Goal: Task Accomplishment & Management: Manage account settings

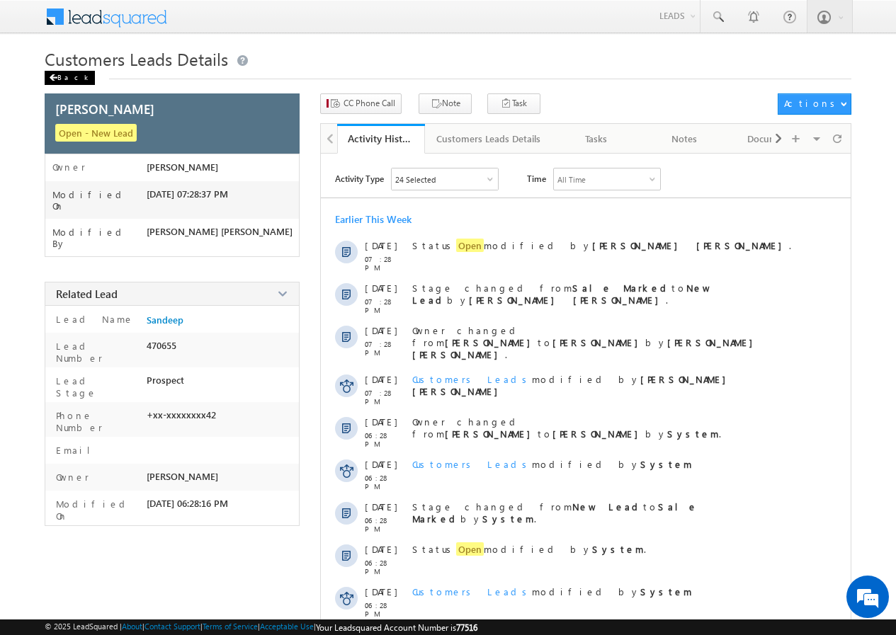
click at [70, 75] on div "Back" at bounding box center [70, 78] width 50 height 14
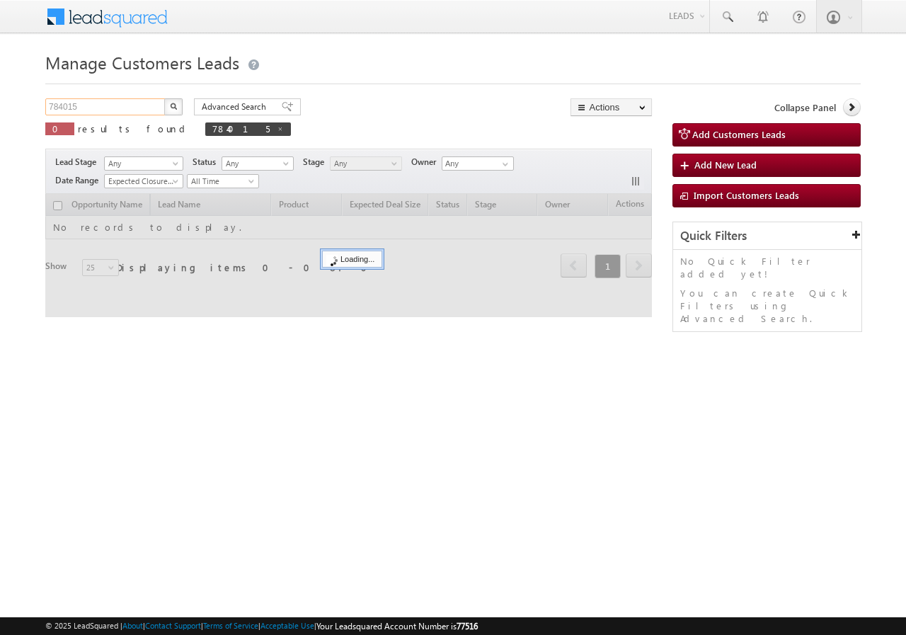
click at [127, 108] on input "784015" at bounding box center [105, 106] width 121 height 17
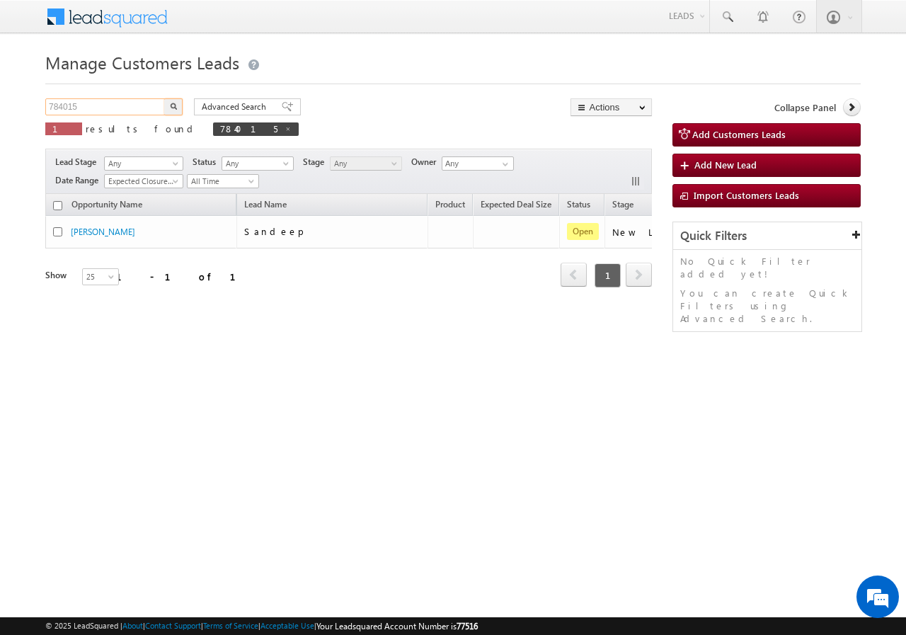
paste input "90243"
type input "790243"
click at [176, 103] on img "button" at bounding box center [173, 106] width 7 height 7
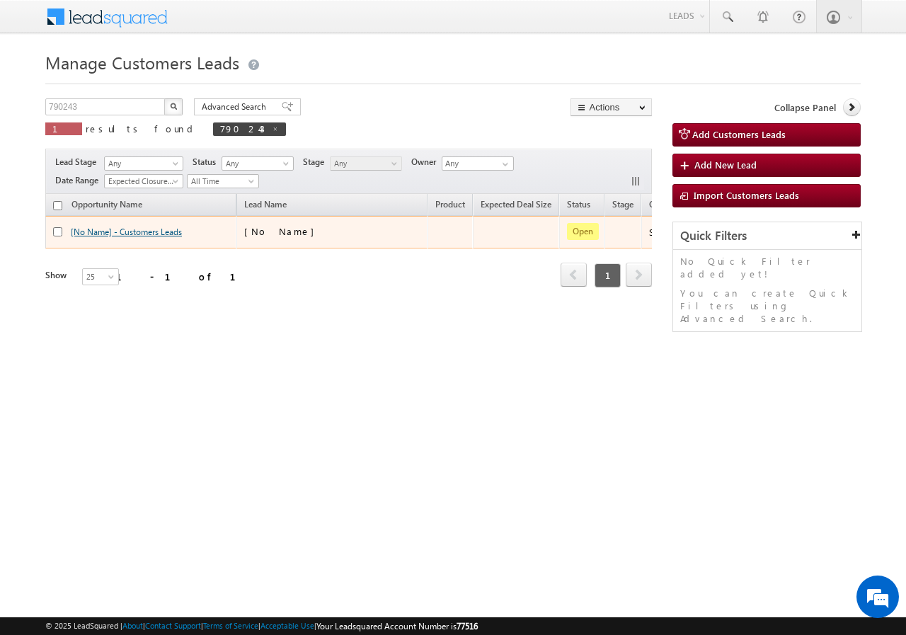
click at [101, 232] on link "[No Name] - Customers Leads" at bounding box center [126, 232] width 111 height 11
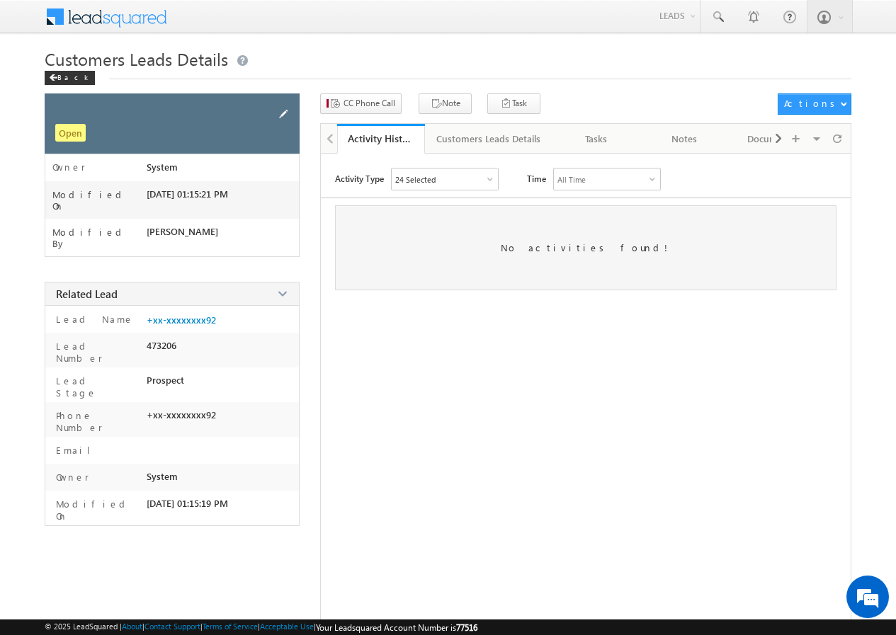
click at [285, 112] on span at bounding box center [283, 114] width 16 height 16
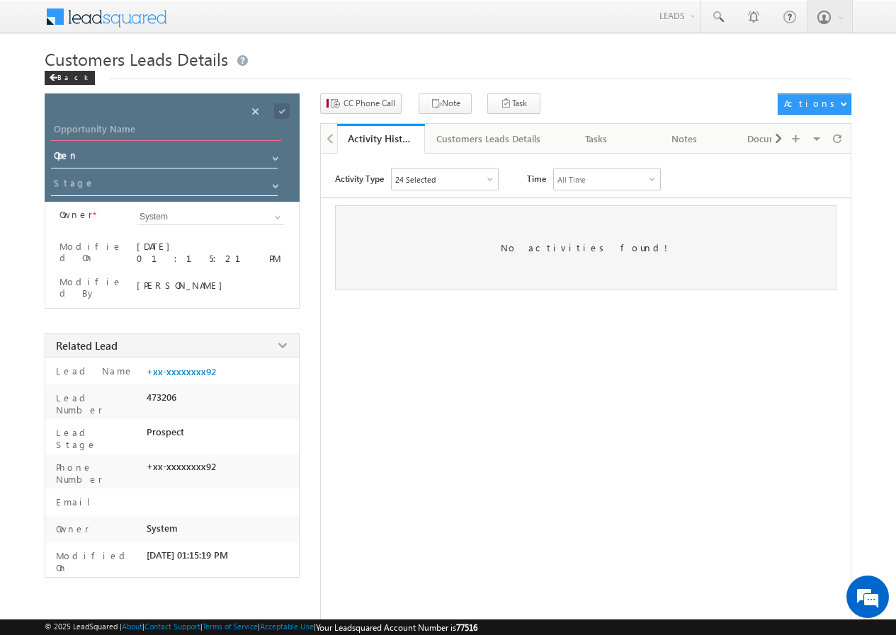
click at [107, 130] on input "Opportunity Name" at bounding box center [166, 131] width 230 height 20
type input "[PERSON_NAME]"
click at [282, 108] on div "Save" at bounding box center [294, 95] width 52 height 25
click at [277, 113] on span at bounding box center [282, 111] width 16 height 16
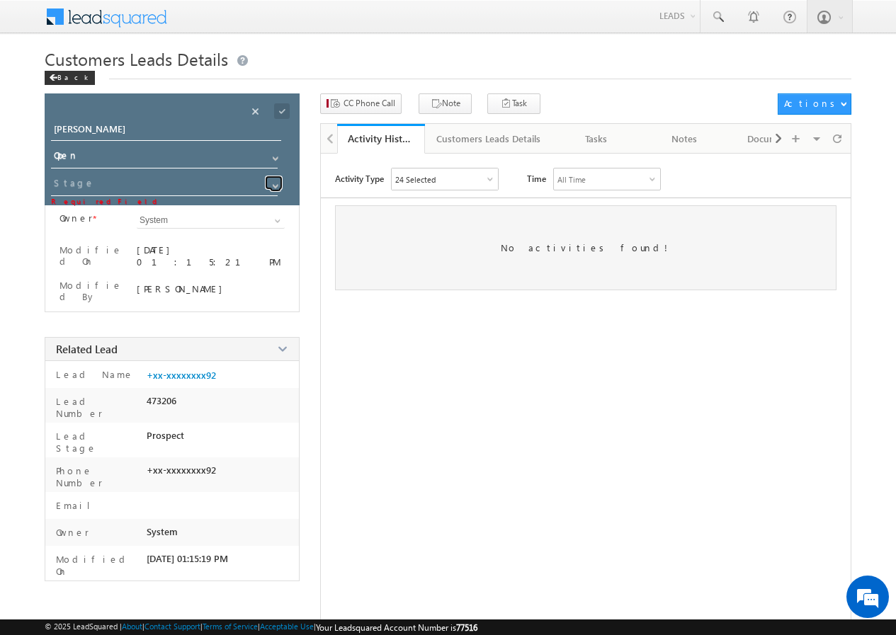
click at [274, 181] on span at bounding box center [275, 186] width 11 height 11
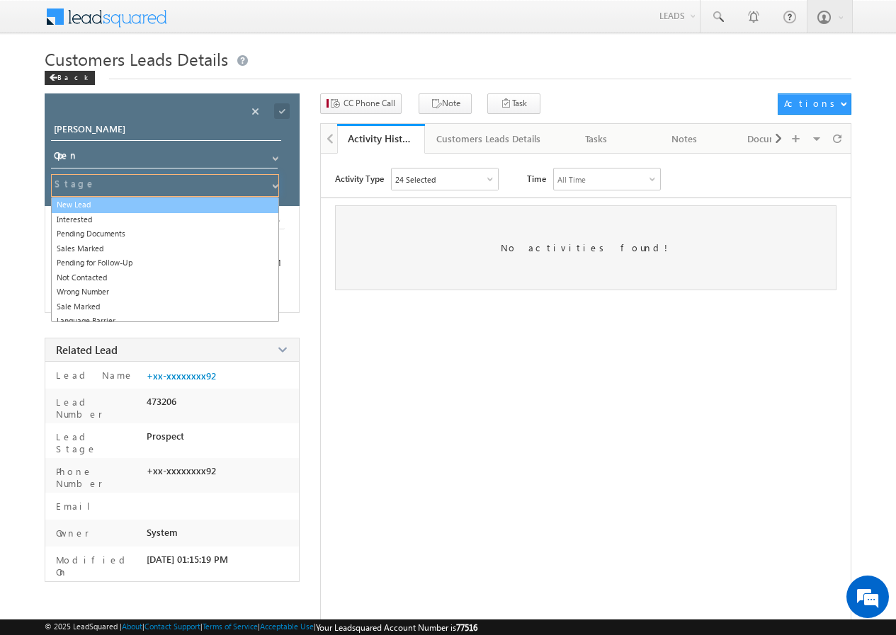
click at [96, 202] on link "New Lead" at bounding box center [165, 205] width 228 height 16
type input "New Lead"
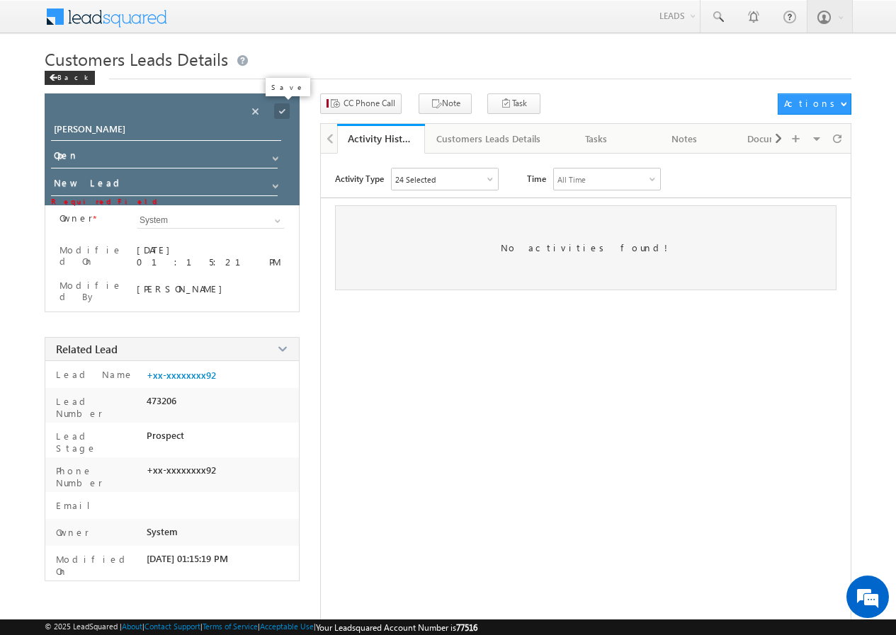
click at [282, 108] on span at bounding box center [282, 111] width 16 height 16
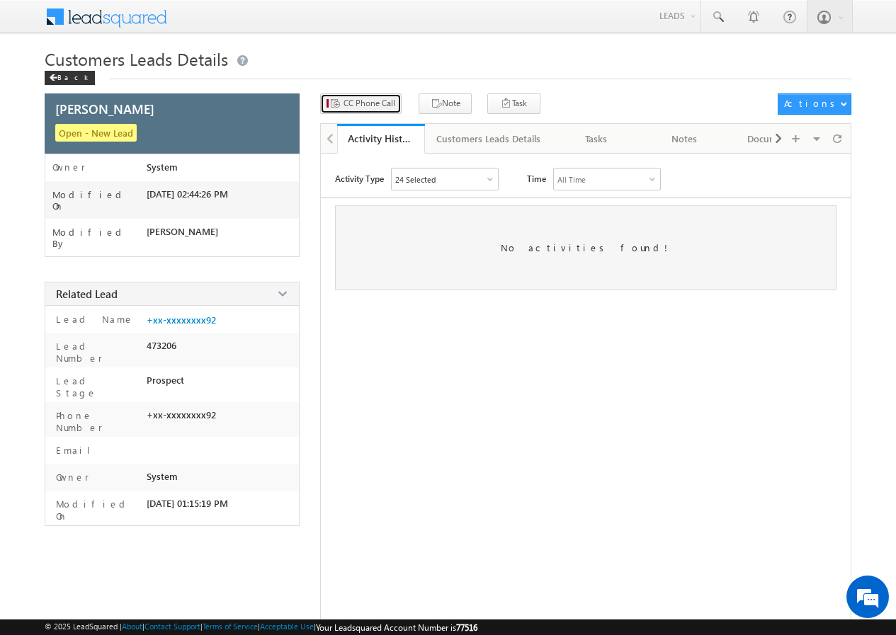
click at [367, 101] on span "CC Phone Call" at bounding box center [369, 103] width 52 height 13
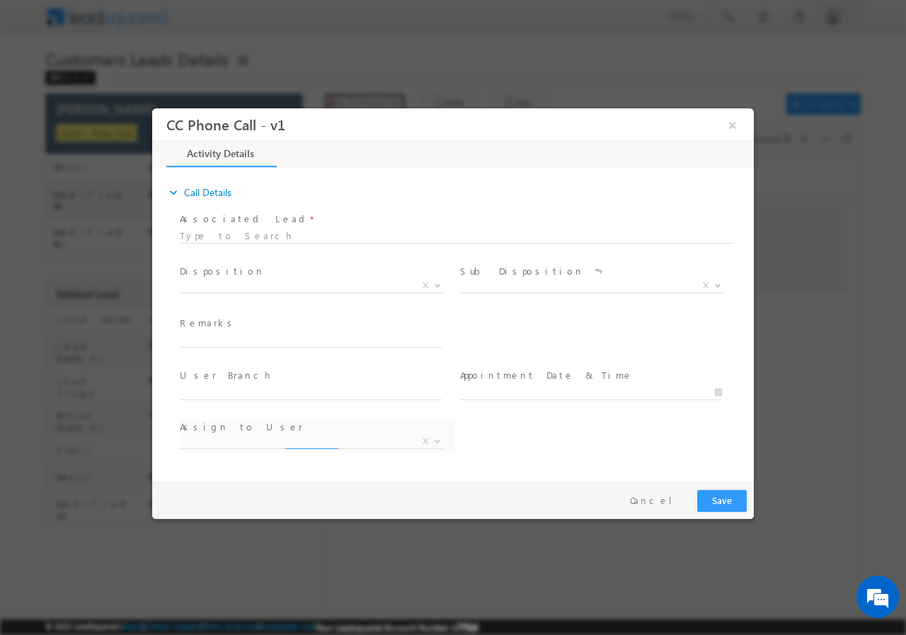
select select "akash.kumar1@sgrlimited.in"
click at [239, 290] on span "X" at bounding box center [312, 285] width 264 height 14
click at [246, 290] on span "X" at bounding box center [312, 285] width 264 height 14
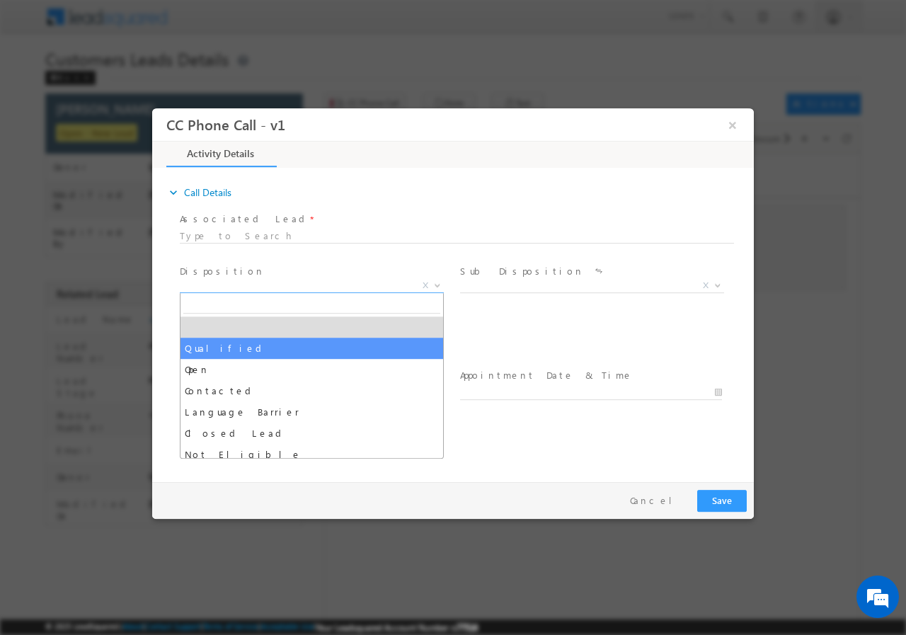
select select "Qualified"
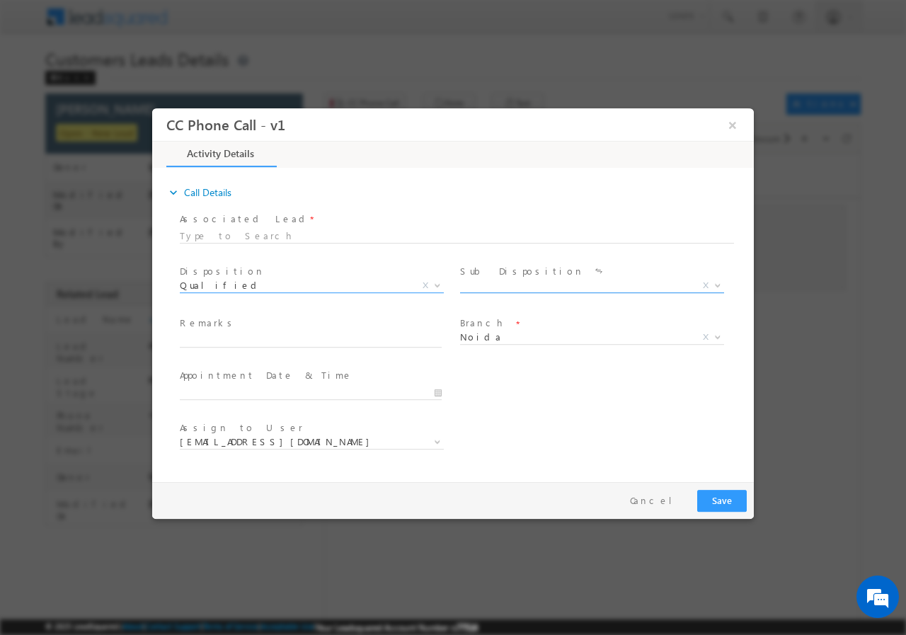
click at [519, 280] on span "X" at bounding box center [592, 285] width 264 height 14
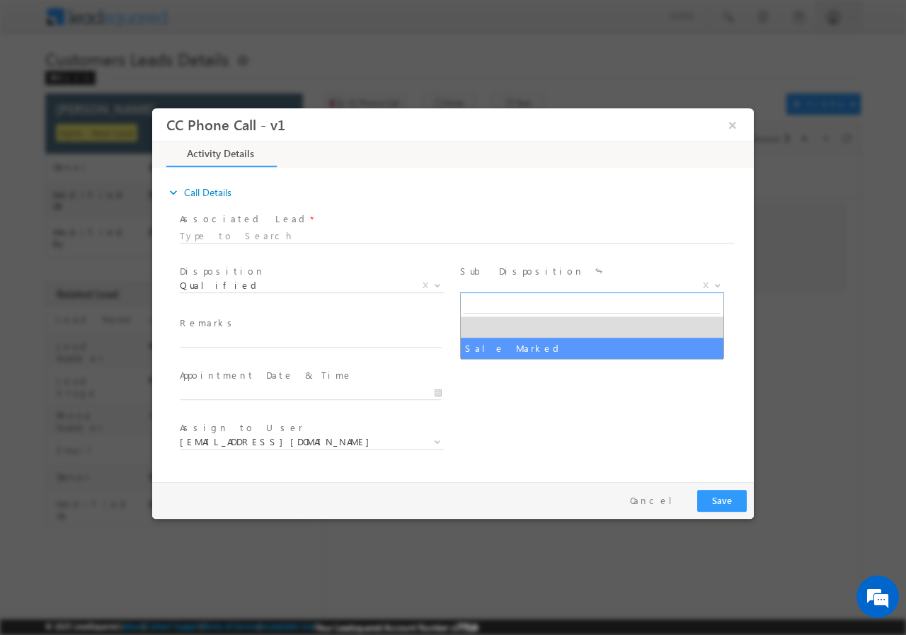
select select "Sale Marked"
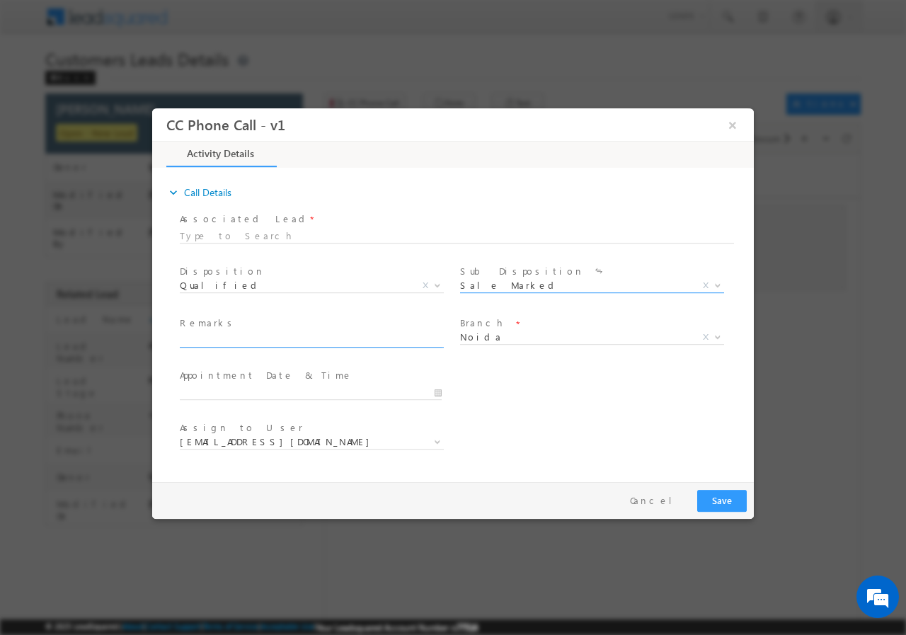
click at [237, 346] on span at bounding box center [317, 341] width 275 height 16
click at [229, 346] on span at bounding box center [317, 341] width 275 height 16
paste input "790243//VB_Interested//SURNDAR SINGH //9318409992//BT+TOPUP// LOAN REQ-40L// PV…"
type input "790243//VB_Interested//SURNDAR SINGH //9318409992//BT+TOPUP// LOAN REQ-40L// PV…"
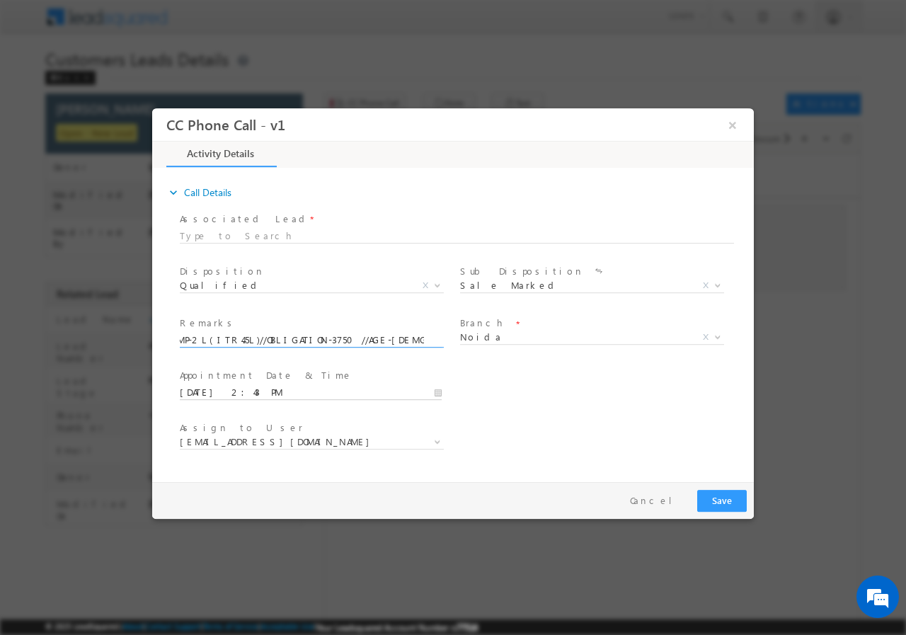
click at [440, 390] on input "08/23/2025 2:43 PM" at bounding box center [311, 392] width 262 height 14
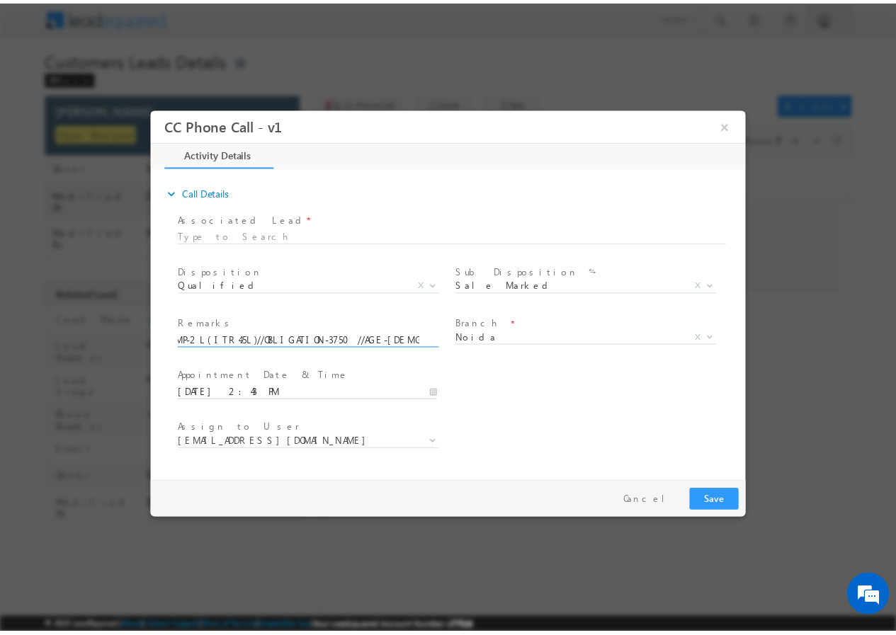
scroll to position [0, 0]
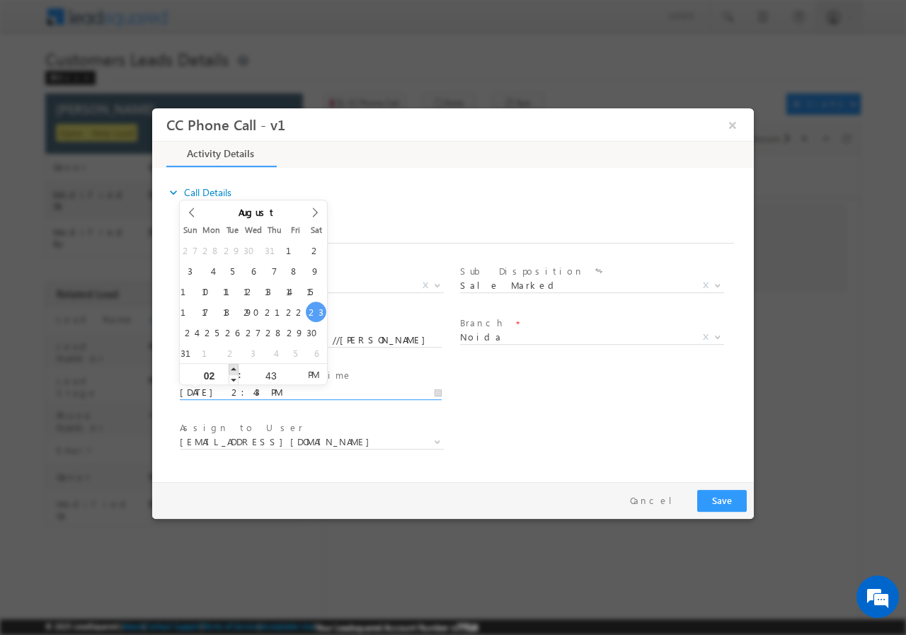
click at [234, 367] on span at bounding box center [234, 368] width 10 height 11
type input "08/23/2025 3:43 PM"
type input "03"
type input "08/23/2025 4:43 PM"
type input "04"
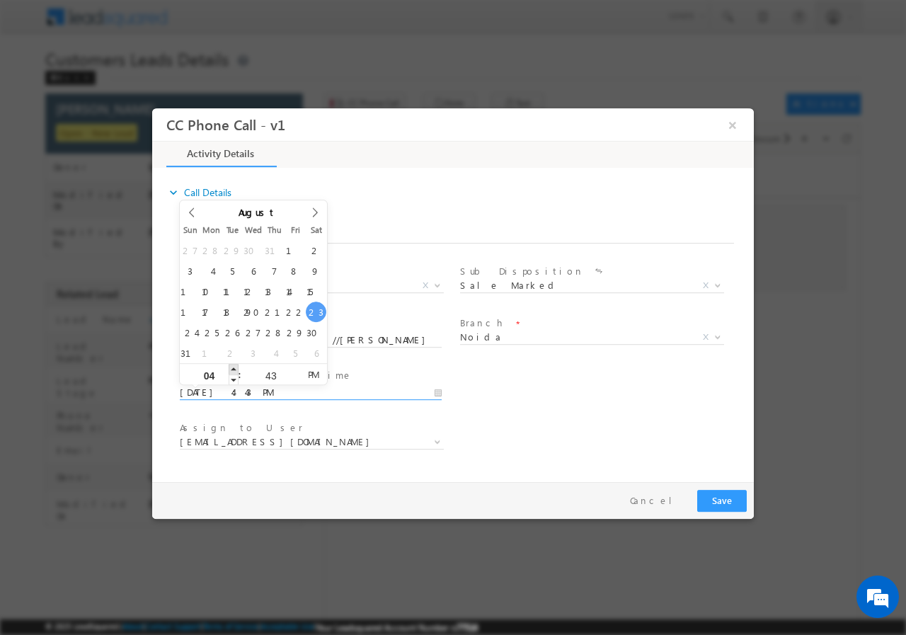
click at [234, 367] on span at bounding box center [234, 368] width 10 height 11
click at [268, 377] on input "43" at bounding box center [270, 374] width 59 height 9
type input "00"
type input "08/23/2025 4:00 PM"
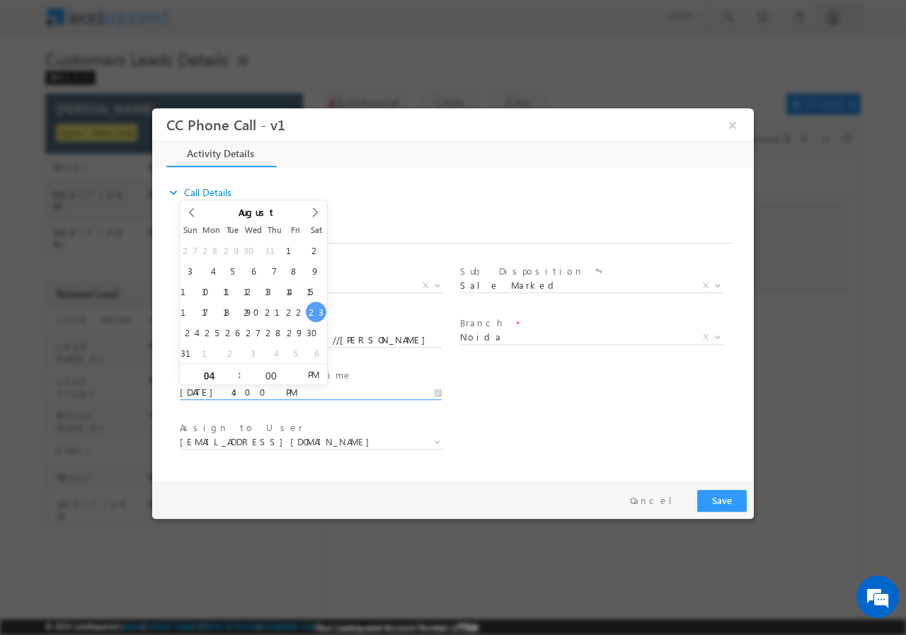
click at [565, 382] on div "User Branch * Appointment Date & Time * 08/23/2025 4:00 PM" at bounding box center [465, 391] width 577 height 52
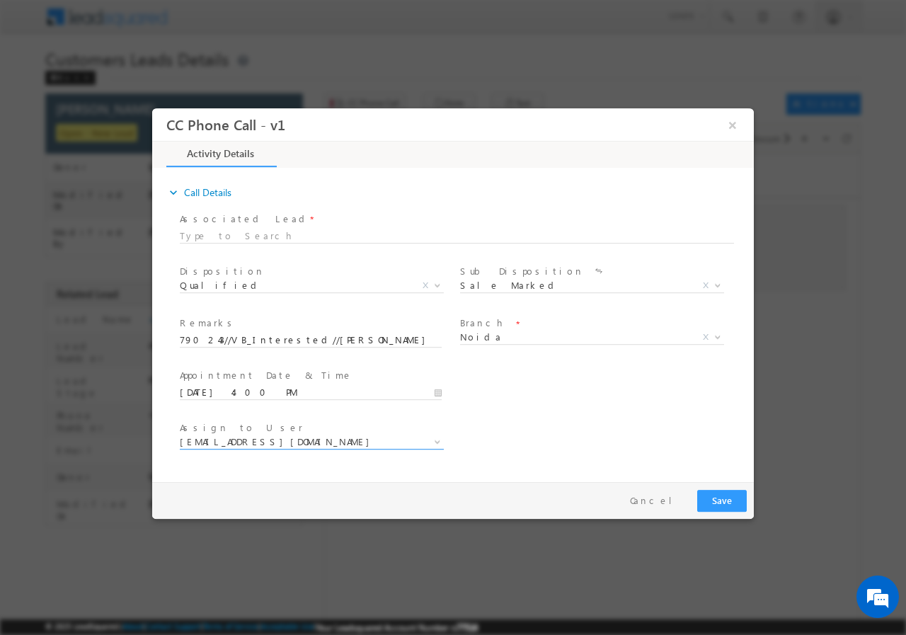
click at [312, 438] on span "akash.kumar1@sgrlimited.in" at bounding box center [295, 441] width 230 height 13
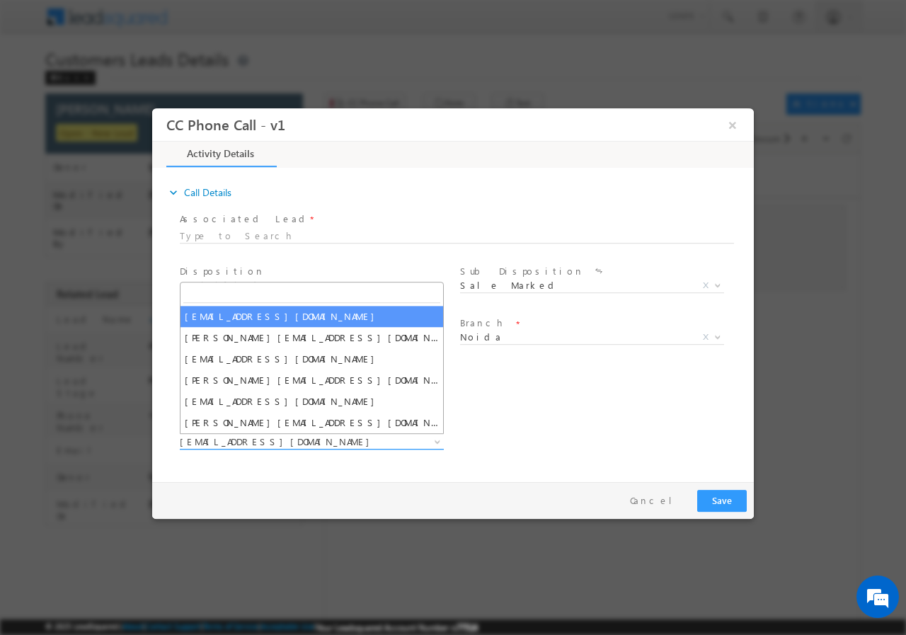
type input "rohit.tiwari@sgrlimited.in"
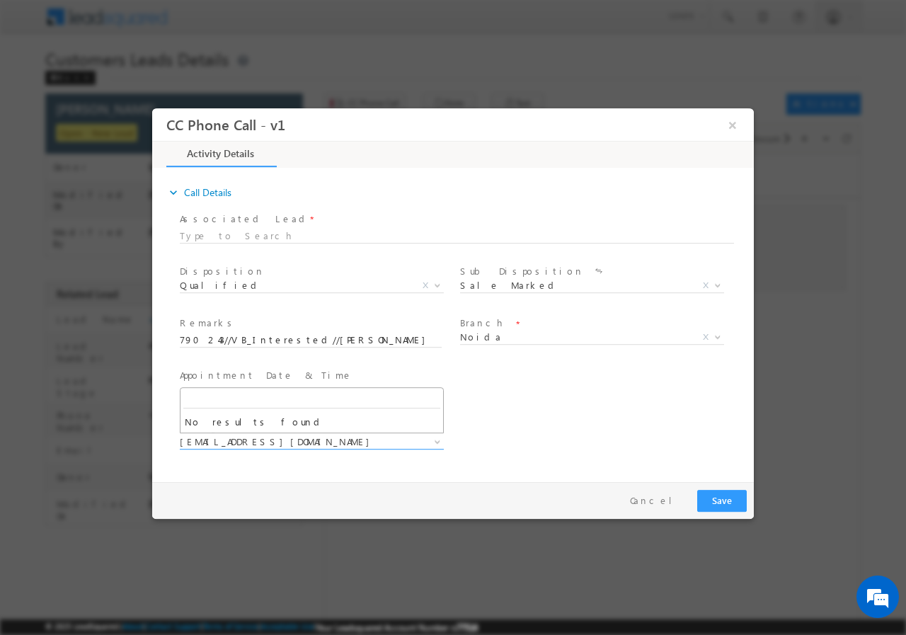
click at [524, 399] on div "User Branch * Appointment Date & Time * 08/23/2025 4:00 PM" at bounding box center [465, 391] width 577 height 52
click at [368, 442] on span "akash.kumar1@sgrlimited.in" at bounding box center [295, 441] width 230 height 13
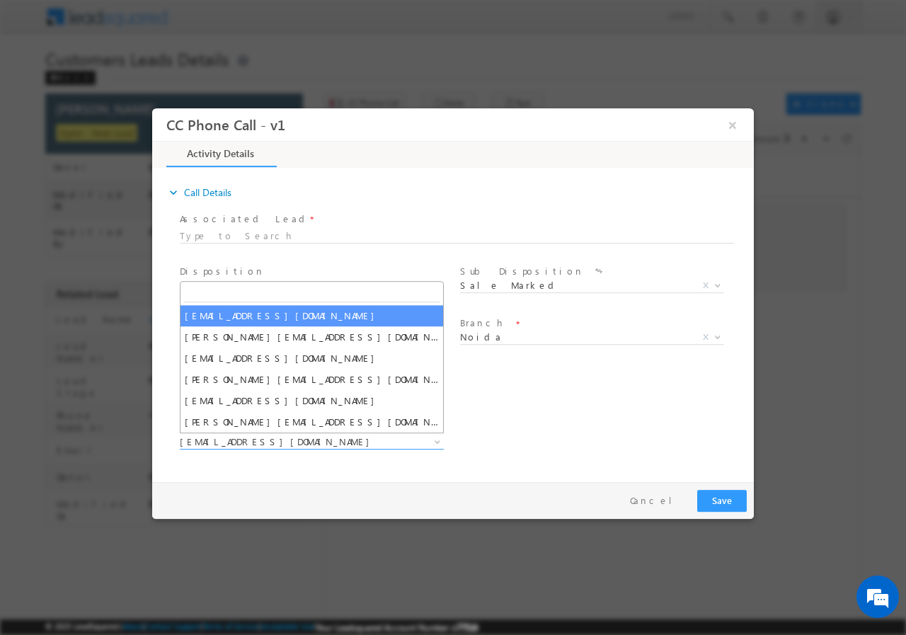
click at [572, 396] on div "User Branch * Appointment Date & Time * 08/23/2025 4:00 PM" at bounding box center [465, 391] width 577 height 52
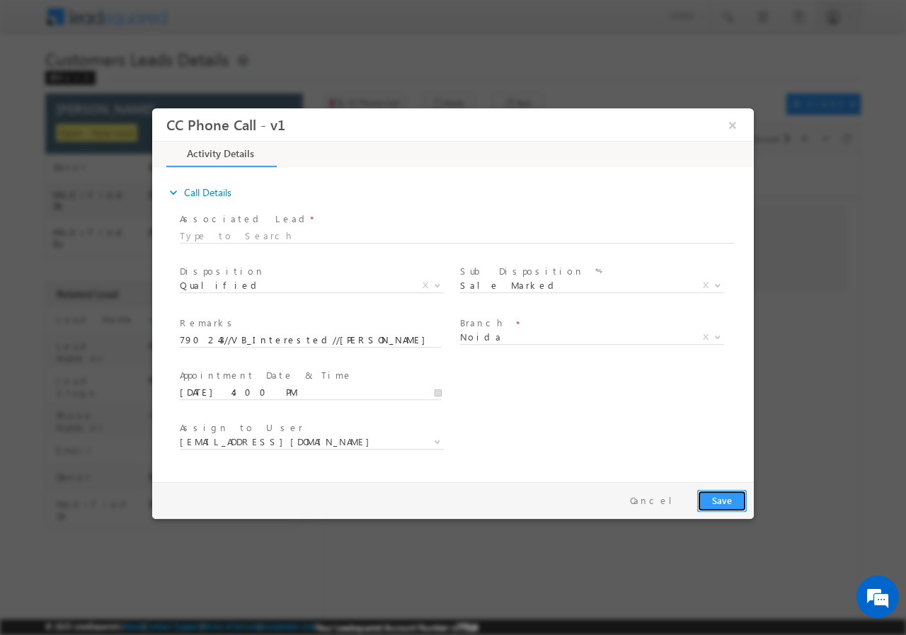
click at [723, 501] on button "Save" at bounding box center [722, 500] width 50 height 22
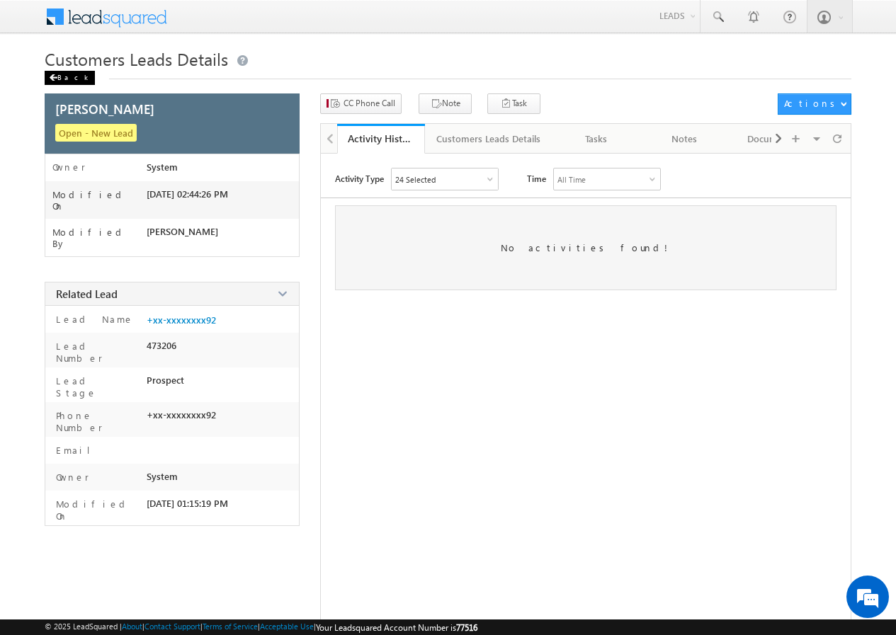
click at [68, 75] on div "Back" at bounding box center [70, 78] width 50 height 14
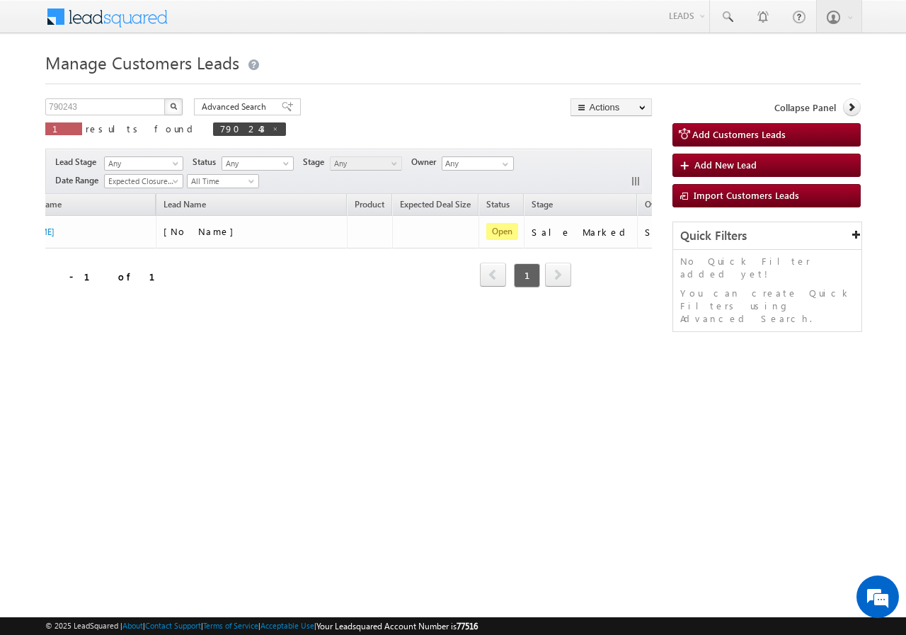
scroll to position [0, 121]
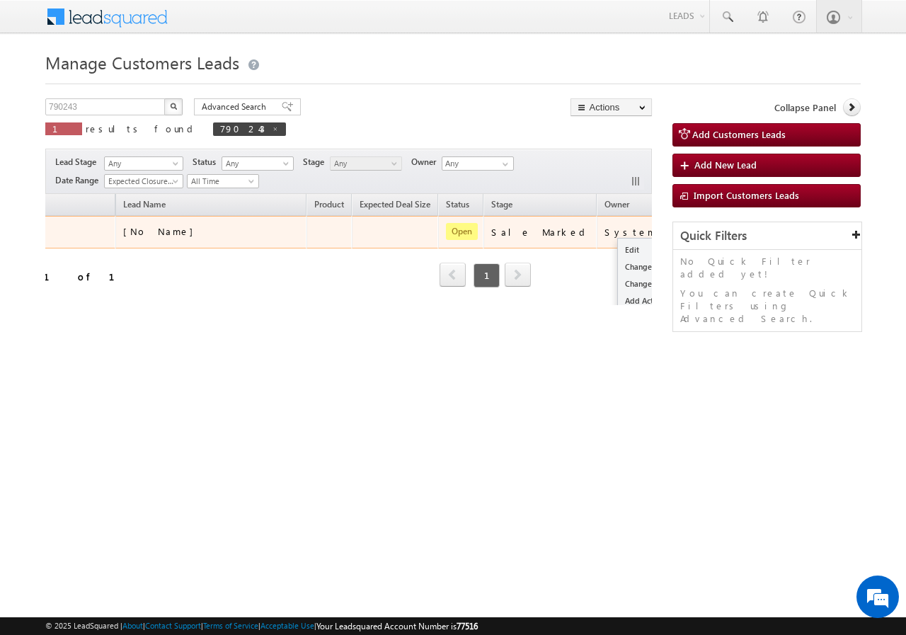
click at [675, 229] on button "button" at bounding box center [682, 231] width 14 height 14
click at [618, 248] on link "Edit" at bounding box center [653, 249] width 71 height 17
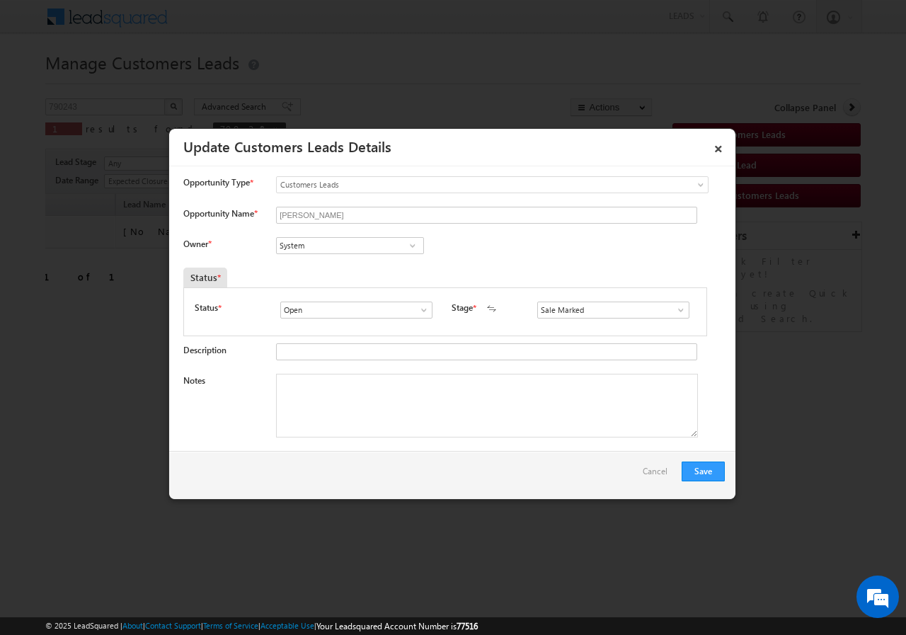
scroll to position [0, 0]
click at [331, 251] on input "System" at bounding box center [350, 245] width 148 height 17
paste input "rohit.tiwari@sgrlimited.in"
click at [315, 264] on link "Rohit Tiwari rohit.tiwari@sgrlimited.in" at bounding box center [350, 267] width 148 height 27
type input "Rohit Tiwari"
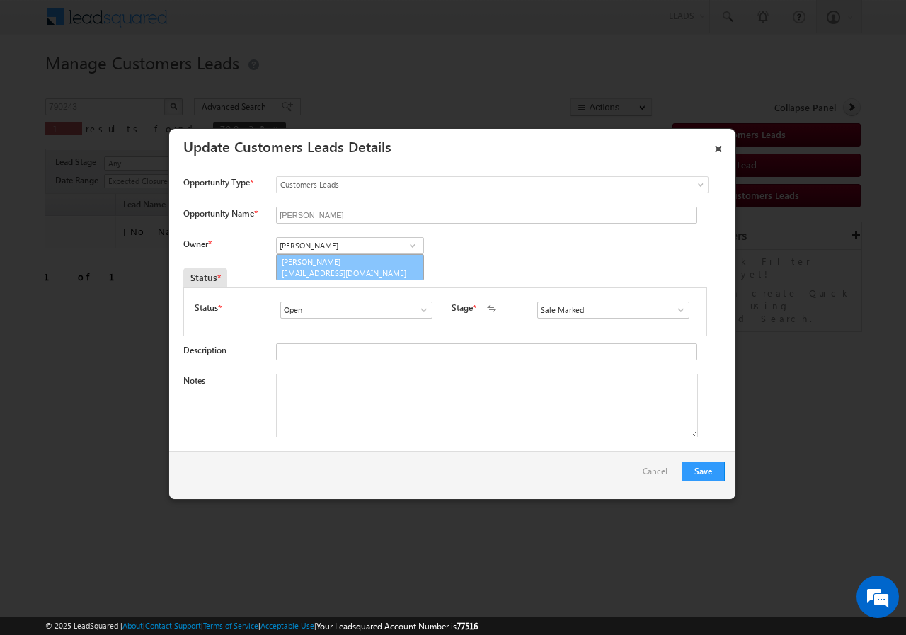
click at [360, 406] on textarea "Notes" at bounding box center [487, 406] width 422 height 64
paste textarea "790243//VB_Interested//SURNDAR SINGH //9318409992//BT+TOPUP// LOAN REQ-40L// PV…"
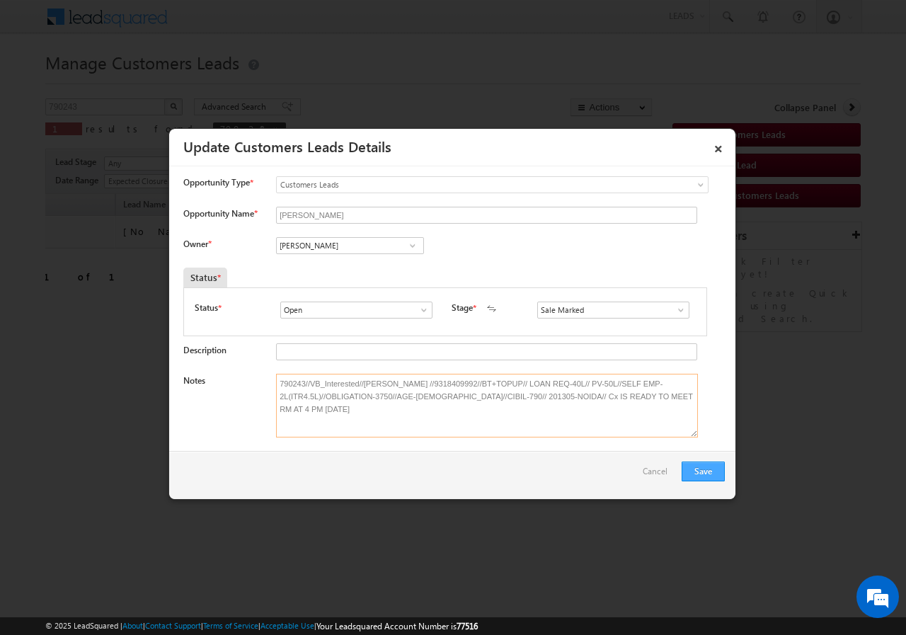
type textarea "790243//VB_Interested//SURNDAR SINGH //9318409992//BT+TOPUP// LOAN REQ-40L// PV…"
click at [697, 470] on button "Save" at bounding box center [703, 472] width 43 height 20
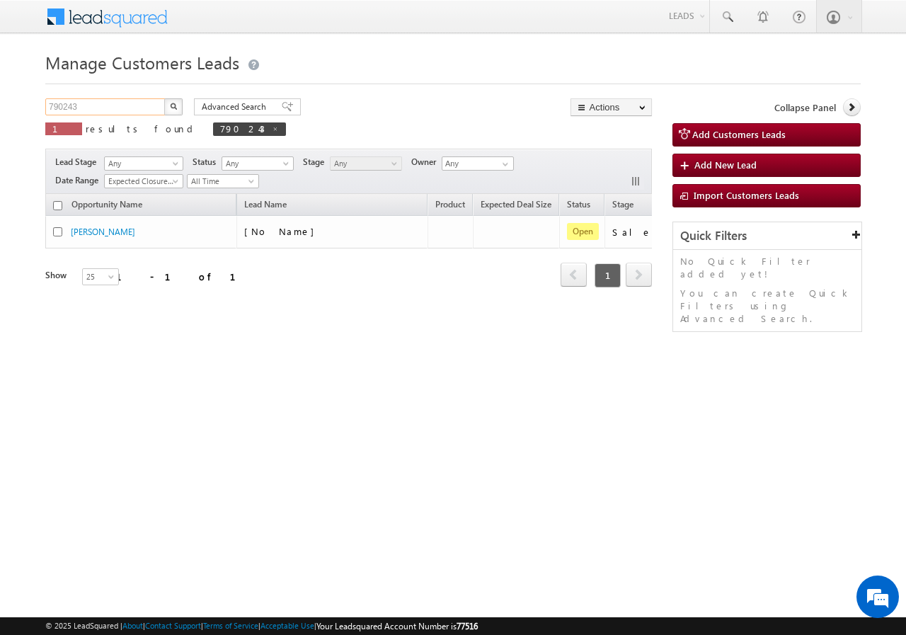
click at [106, 107] on input "790243" at bounding box center [105, 106] width 121 height 17
paste input "9"
type input "790249"
click at [173, 108] on img "button" at bounding box center [173, 106] width 7 height 7
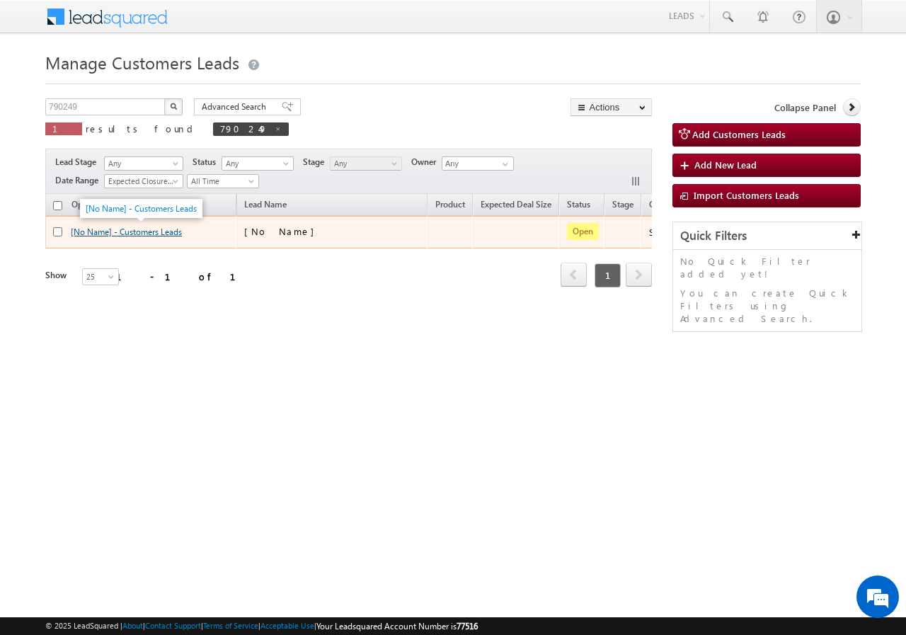
click at [102, 234] on link "[No Name] - Customers Leads" at bounding box center [126, 232] width 111 height 11
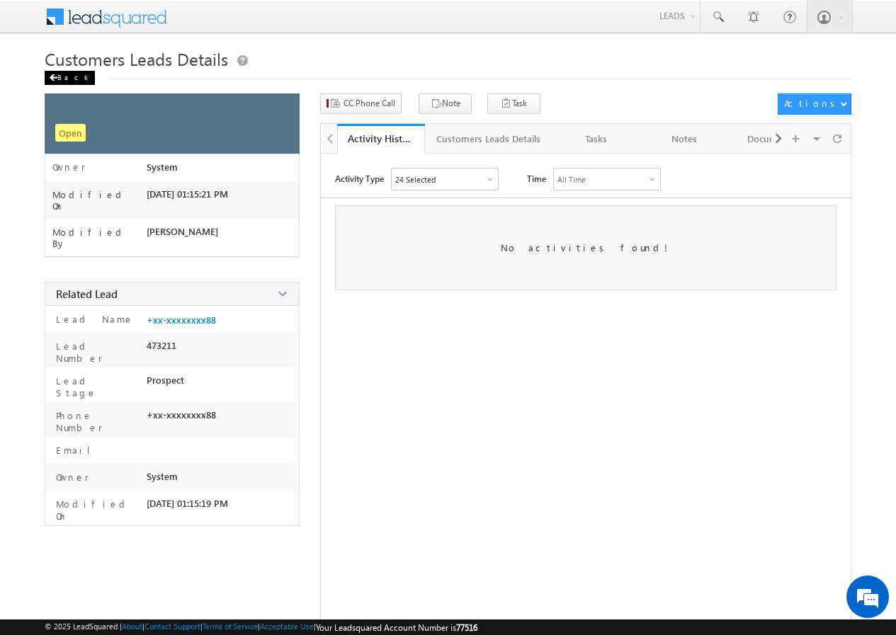
click at [62, 78] on div "Back" at bounding box center [70, 78] width 50 height 14
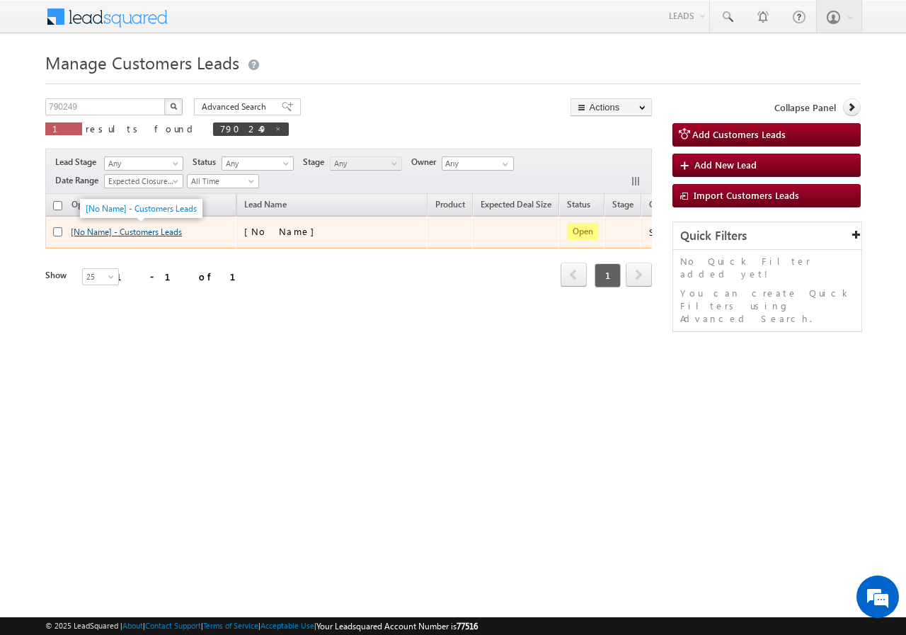
click at [96, 229] on link "[No Name] - Customers Leads" at bounding box center [126, 232] width 111 height 11
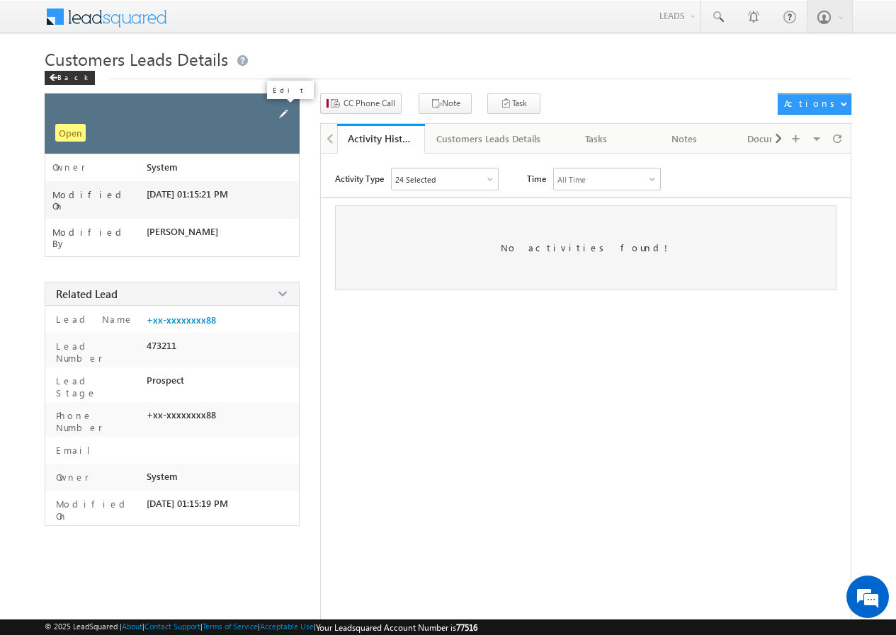
click at [281, 112] on span at bounding box center [283, 114] width 16 height 16
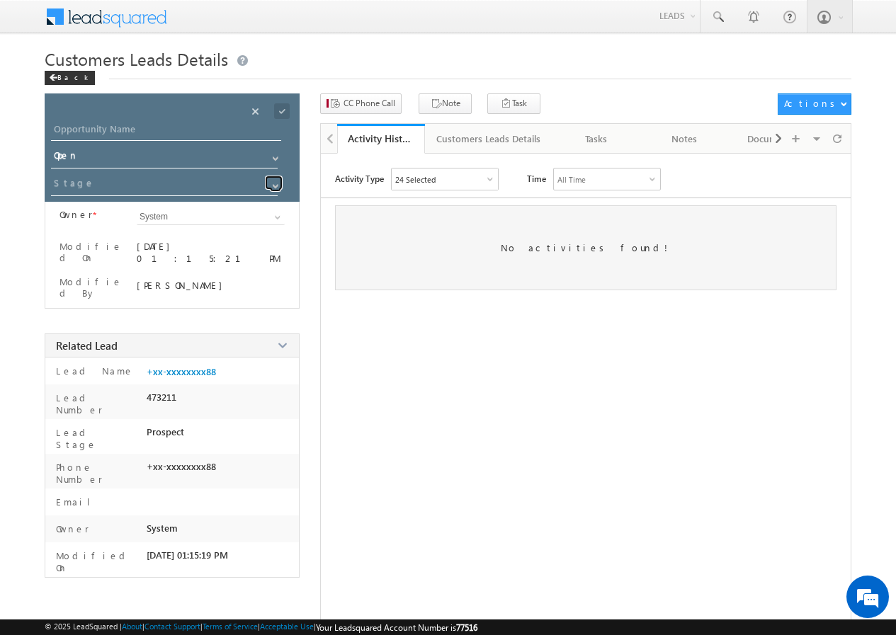
click at [276, 182] on span at bounding box center [275, 186] width 11 height 11
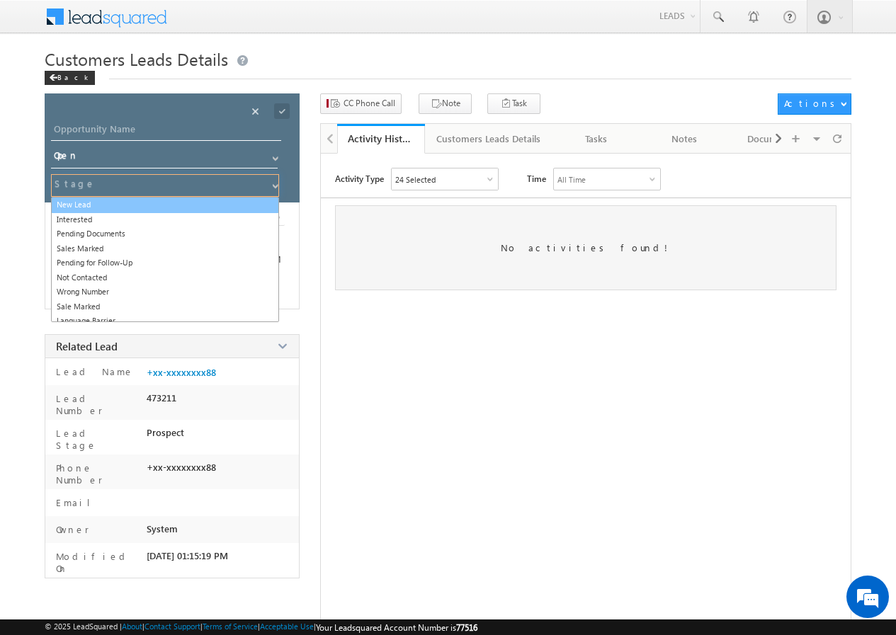
click at [70, 208] on link "New Lead" at bounding box center [165, 205] width 228 height 16
type input "New Lead"
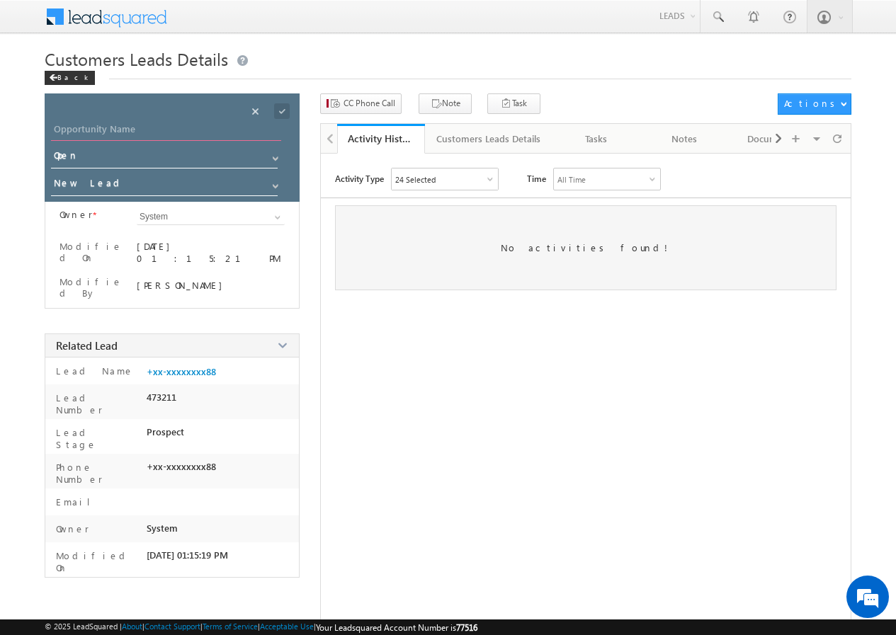
click at [174, 133] on input "Opportunity Name" at bounding box center [166, 131] width 230 height 20
paste input "KANTILAL"
click at [84, 128] on input "KANTILAL" at bounding box center [166, 131] width 230 height 20
click at [81, 127] on input "KANTILAL" at bounding box center [166, 131] width 230 height 20
click at [130, 130] on input "KANTI LAL" at bounding box center [166, 131] width 230 height 20
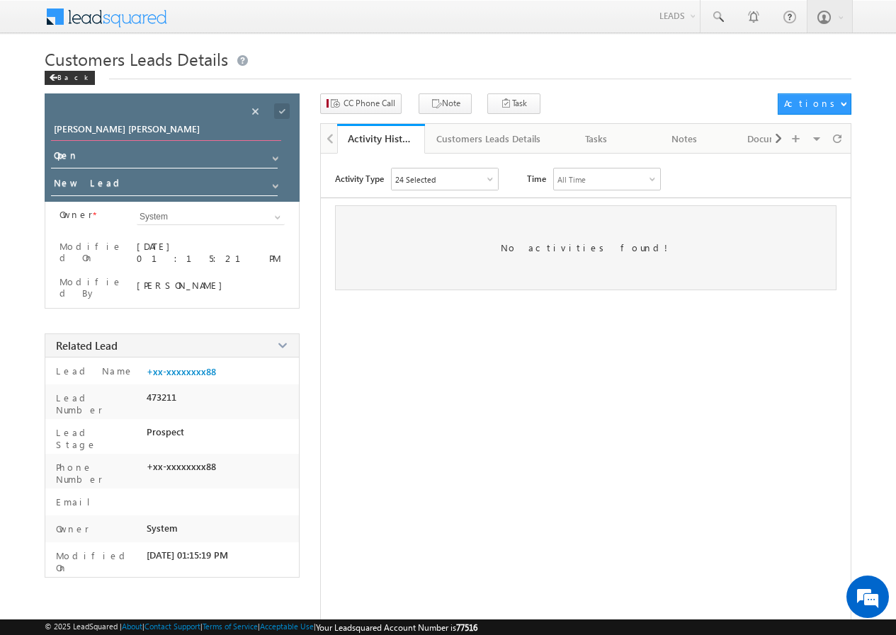
type input "[PERSON_NAME] [PERSON_NAME]"
click at [280, 112] on span at bounding box center [282, 111] width 16 height 16
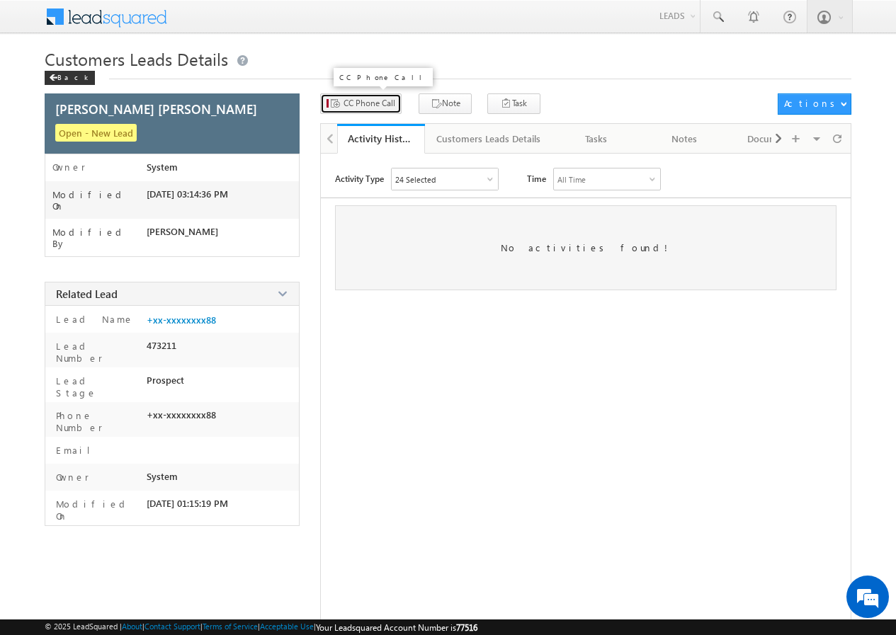
click at [368, 102] on span "CC Phone Call" at bounding box center [369, 103] width 52 height 13
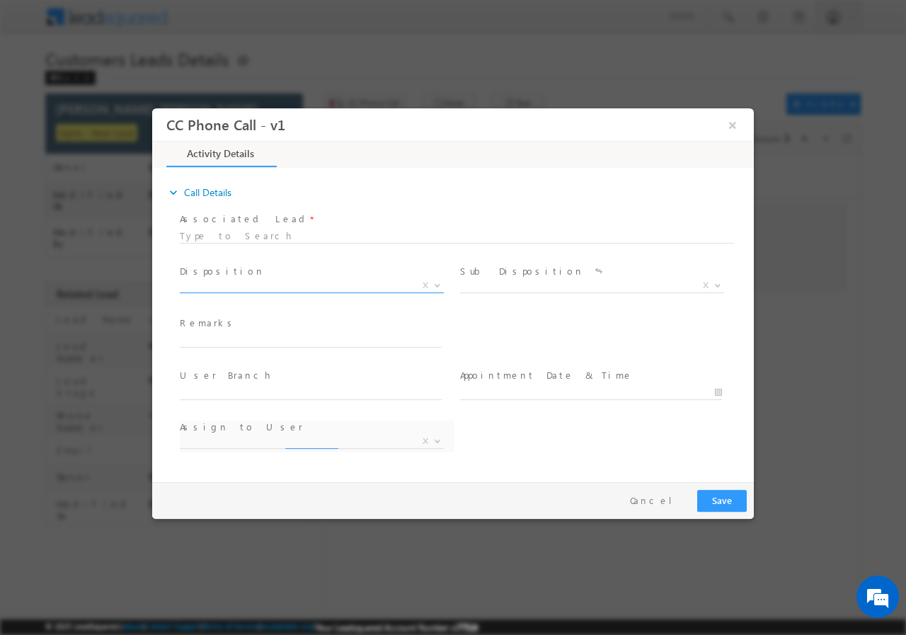
click at [227, 281] on span "X" at bounding box center [312, 285] width 264 height 14
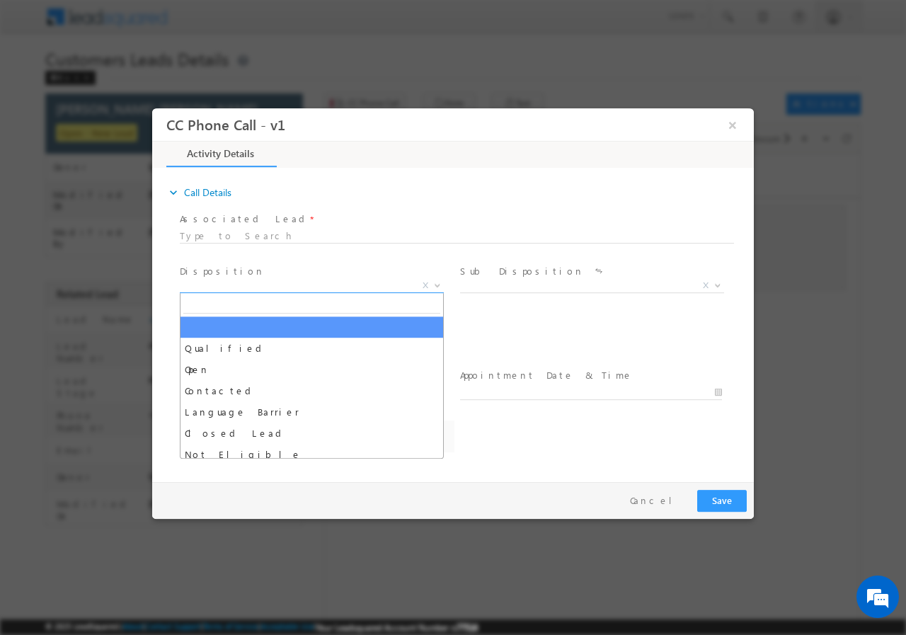
select select "aditya.joshi@sgrlimited.in"
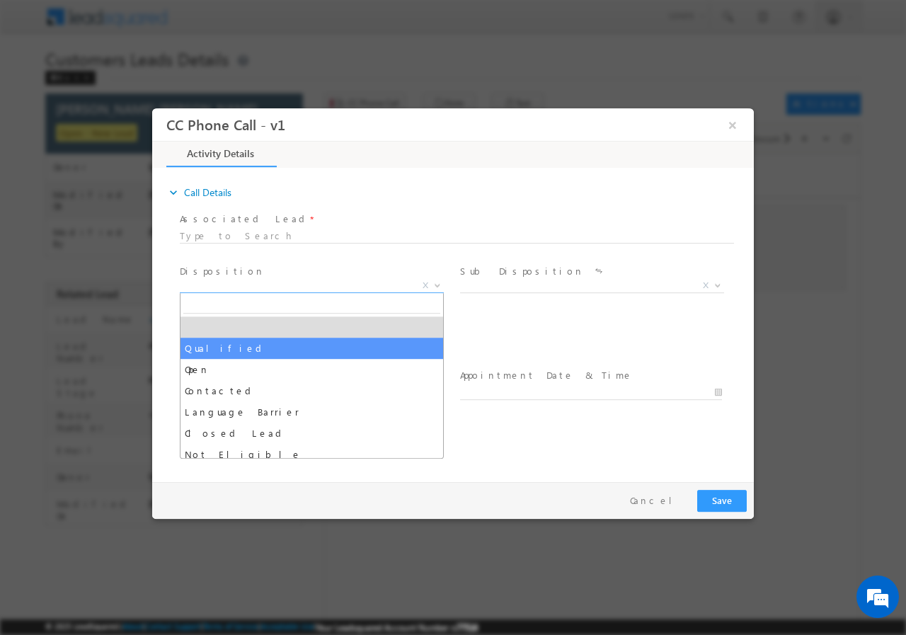
select select "Qualified"
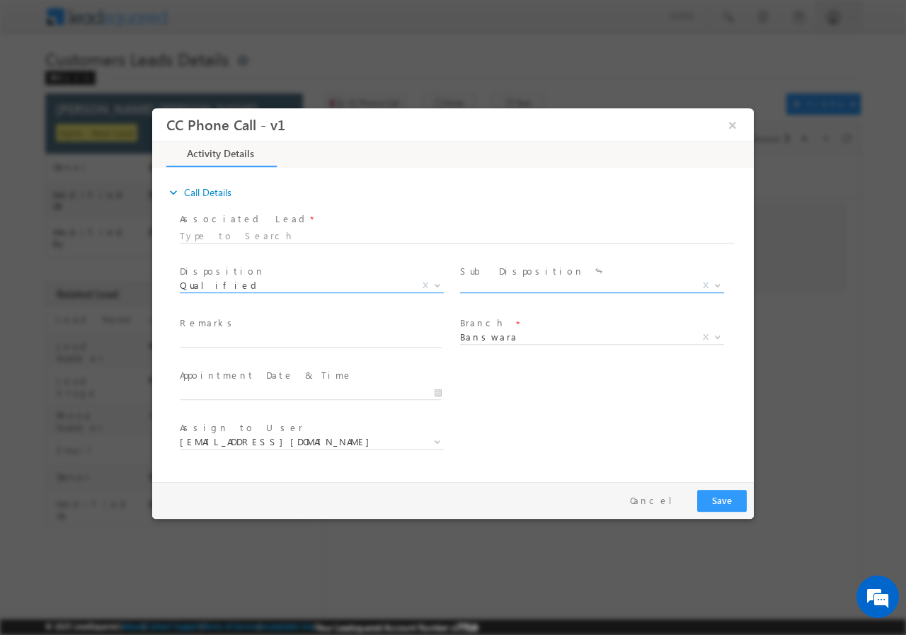
click at [507, 290] on span "X" at bounding box center [592, 285] width 264 height 14
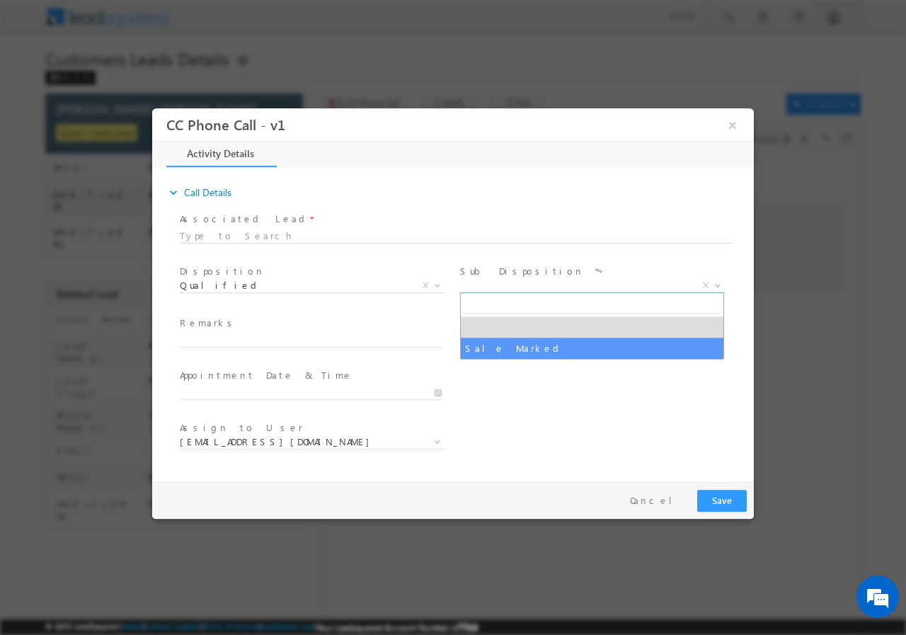
select select "Sale Marked"
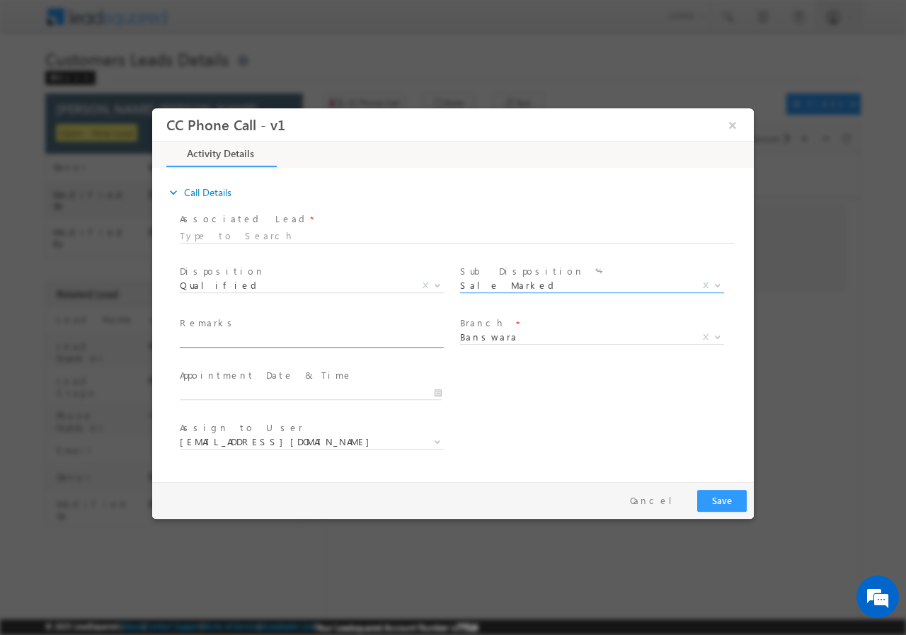
click at [227, 341] on input "text" at bounding box center [311, 340] width 262 height 14
paste input "790249//VB_Interested//KANTILAL//9351709188//renovation//loan req-5L// self emp…"
type input "790249//VB_Interested//KANTILAL//9351709188//renovation//loan req-5L// self emp…"
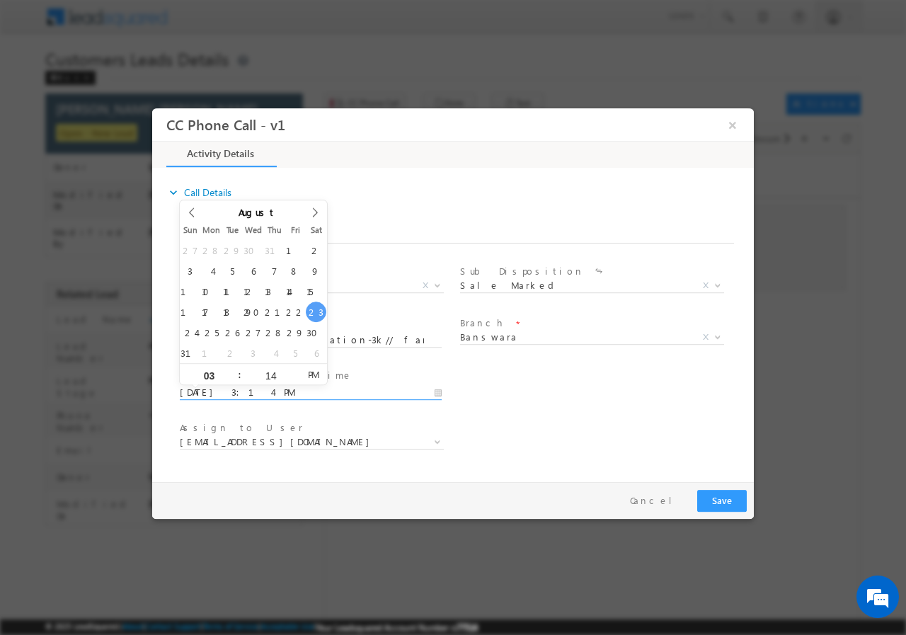
click at [436, 385] on input "08/23/2025 3:14 PM" at bounding box center [311, 392] width 262 height 14
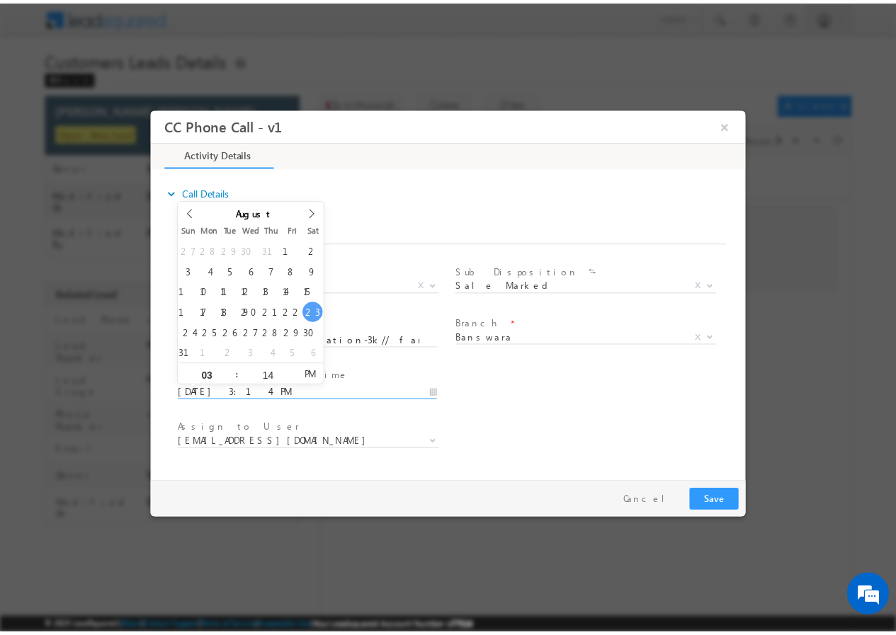
scroll to position [0, 0]
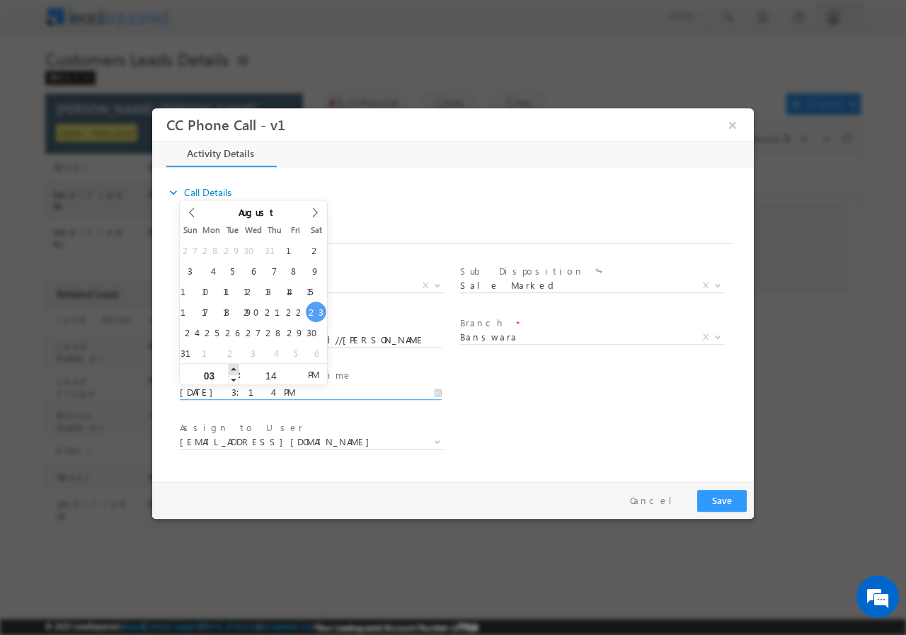
type input "08/23/2025 4:14 PM"
type input "04"
click at [232, 369] on span at bounding box center [234, 368] width 10 height 11
type input "08/23/2025 5:14 PM"
type input "05"
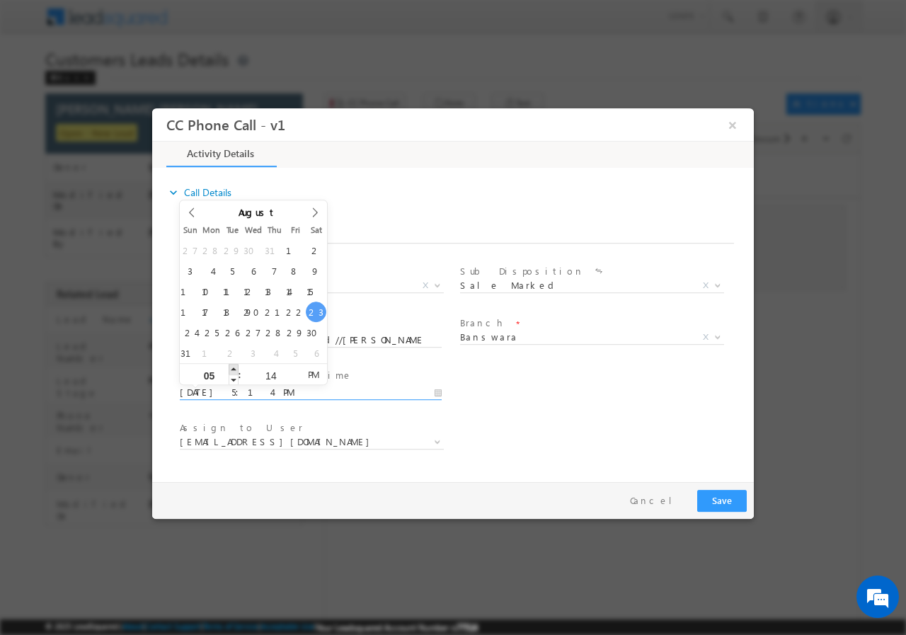
click at [232, 369] on span at bounding box center [234, 368] width 10 height 11
type input "08/23/2025 6:14 PM"
type input "06"
click at [232, 369] on span at bounding box center [234, 368] width 10 height 11
type input "08/23/2025 7:14 PM"
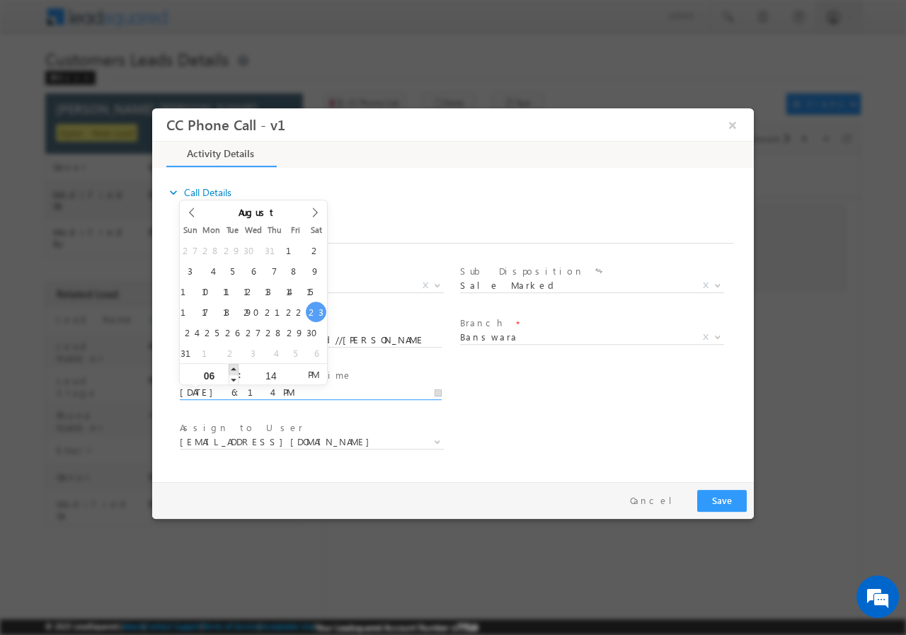
type input "07"
click at [232, 369] on span at bounding box center [234, 368] width 10 height 11
click at [270, 370] on input "14" at bounding box center [270, 374] width 59 height 9
type input "00"
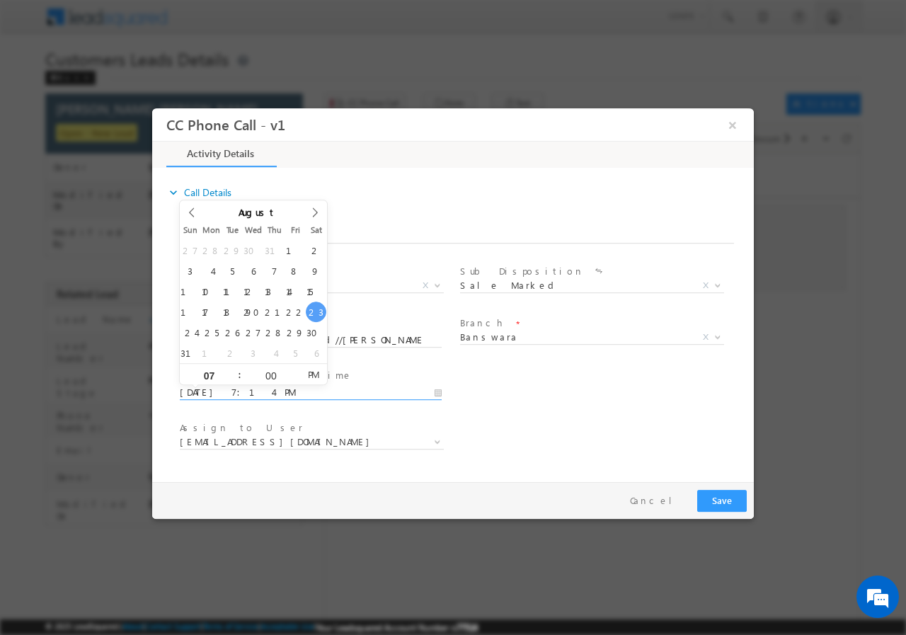
type input "08/23/2025 7:00 PM"
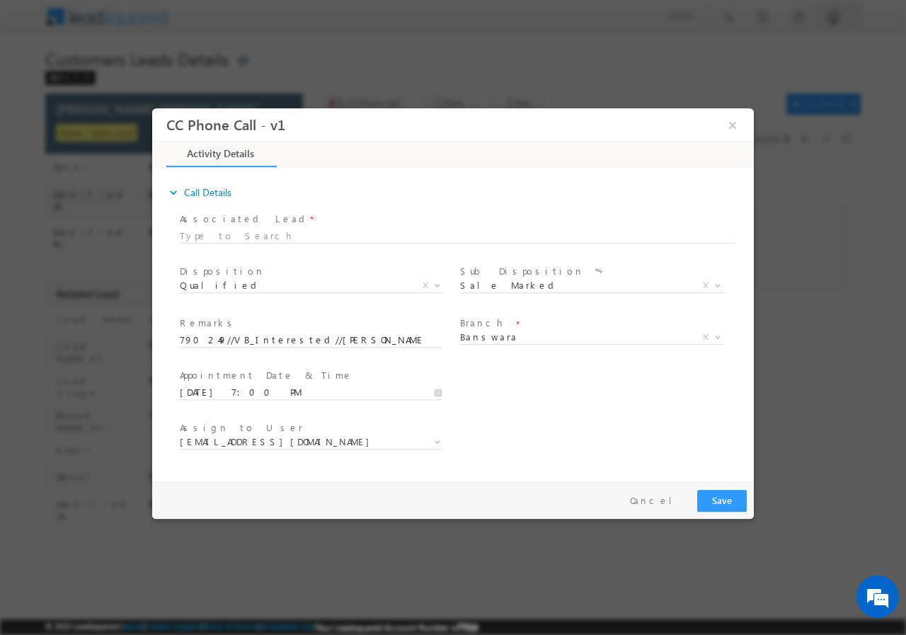
click at [564, 394] on div "User Branch * Appointment Date & Time * 08/23/2025 7:00 PM" at bounding box center [465, 391] width 577 height 52
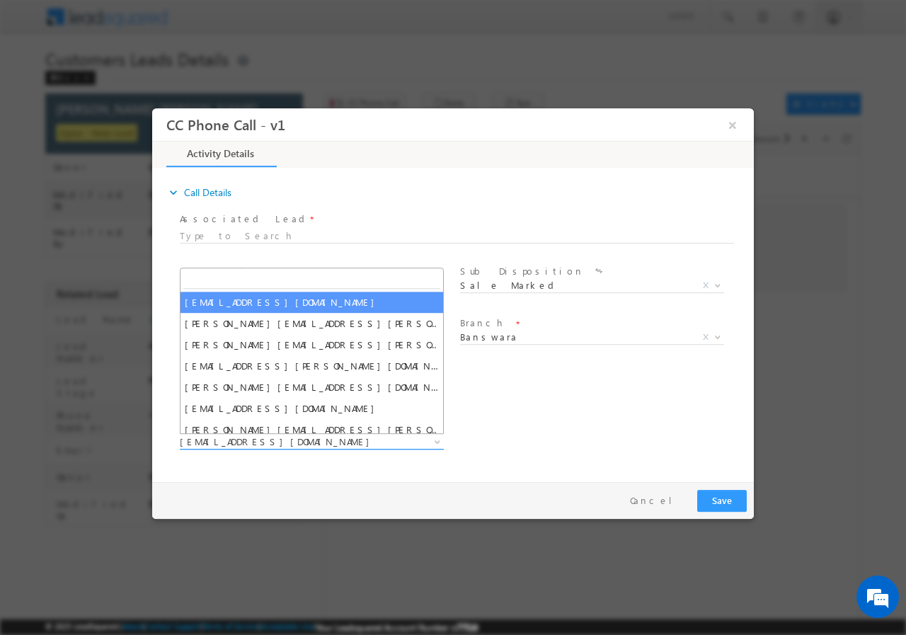
click at [313, 440] on span "aditya.joshi@sgrlimited.in" at bounding box center [295, 441] width 230 height 13
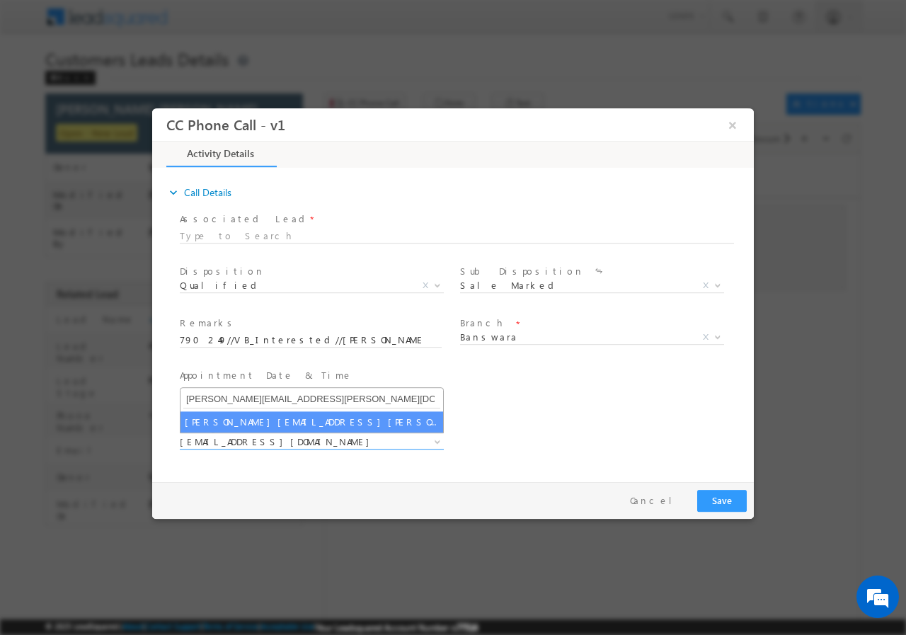
type input "jinesh.bhavsar@sgrlimited.in"
select select "jinesh.bhavsar@sgrlimited.in"
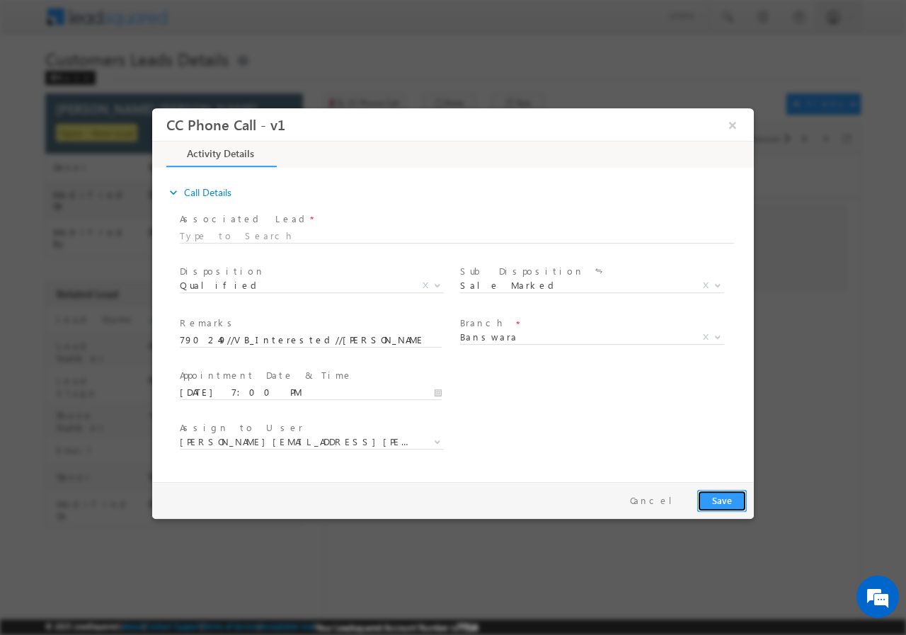
click at [719, 499] on button "Save" at bounding box center [722, 500] width 50 height 22
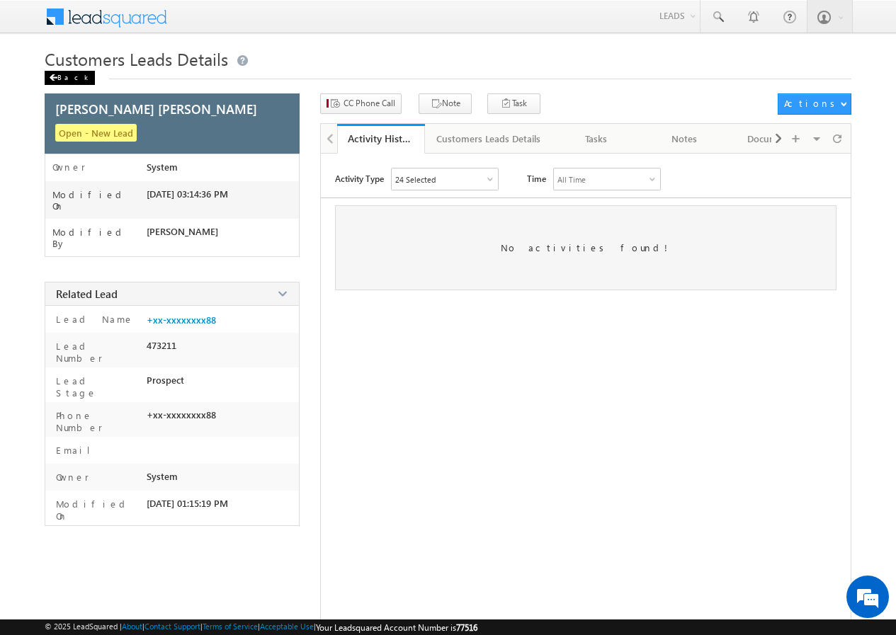
click at [66, 76] on div "Back" at bounding box center [70, 78] width 50 height 14
